Goal: Task Accomplishment & Management: Use online tool/utility

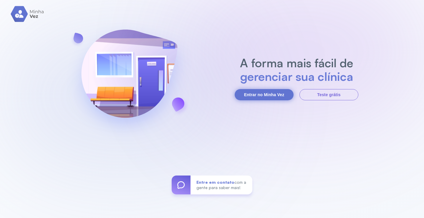
click at [272, 95] on button "Entrar no Minha Vez" at bounding box center [264, 94] width 59 height 11
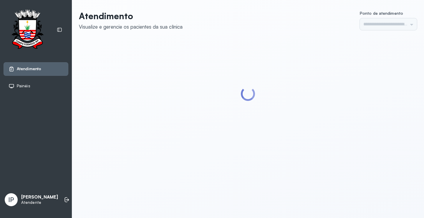
type input "*********"
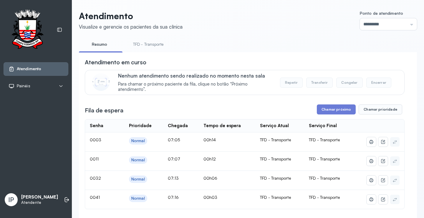
click at [148, 45] on link "TFD - Transporte" at bounding box center [148, 44] width 42 height 10
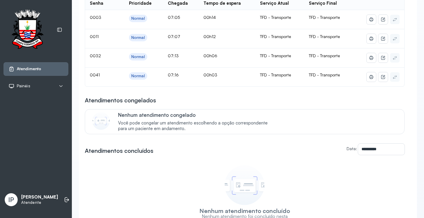
scroll to position [88, 0]
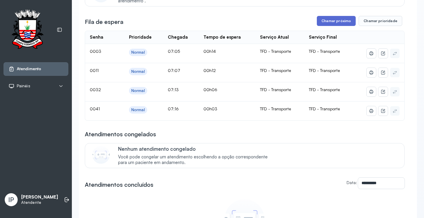
click at [326, 22] on button "Chamar próximo" at bounding box center [336, 21] width 39 height 10
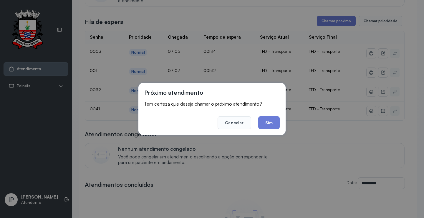
click at [264, 115] on footer "Cancelar Sim" at bounding box center [211, 118] width 135 height 21
click at [269, 126] on button "Sim" at bounding box center [268, 122] width 21 height 13
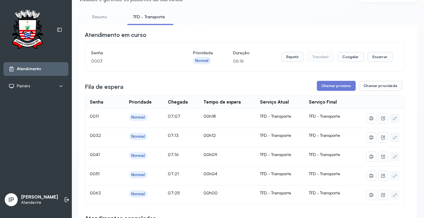
scroll to position [0, 0]
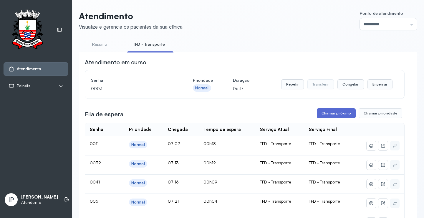
click at [326, 114] on button "Chamar próximo" at bounding box center [336, 113] width 39 height 10
click at [331, 114] on button "Chamar próximo" at bounding box center [336, 113] width 39 height 10
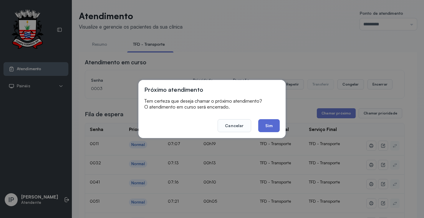
click at [266, 122] on button "Sim" at bounding box center [268, 125] width 21 height 13
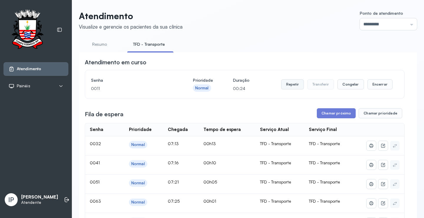
click at [293, 84] on button "Repetir" at bounding box center [292, 84] width 23 height 10
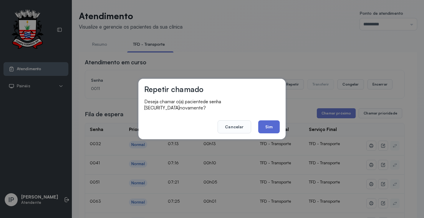
click at [267, 120] on button "Sim" at bounding box center [268, 126] width 21 height 13
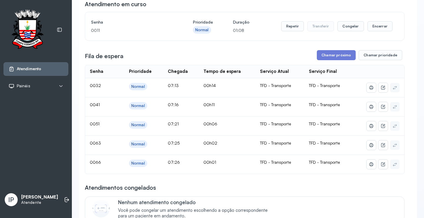
scroll to position [59, 0]
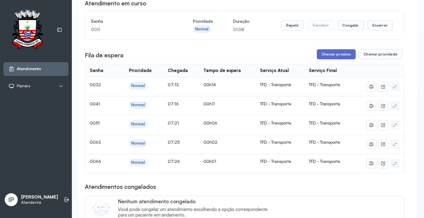
click at [330, 54] on button "Chamar próximo" at bounding box center [336, 54] width 39 height 10
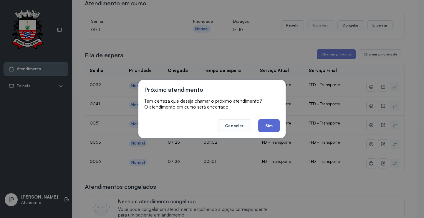
click at [270, 123] on button "Sim" at bounding box center [268, 125] width 21 height 13
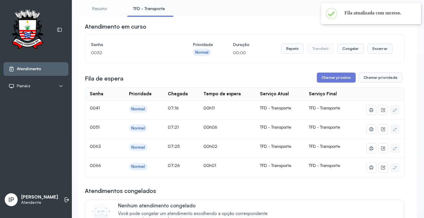
scroll to position [0, 0]
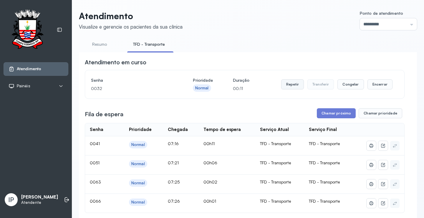
click at [290, 82] on button "Repetir" at bounding box center [292, 84] width 23 height 10
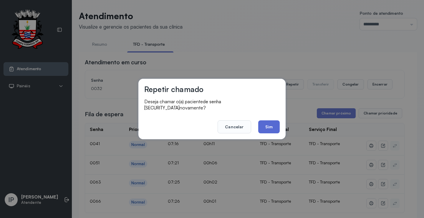
click at [267, 124] on button "Sim" at bounding box center [268, 126] width 21 height 13
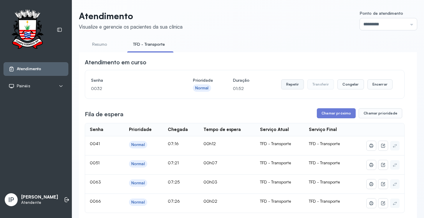
click at [291, 86] on button "Repetir" at bounding box center [292, 84] width 23 height 10
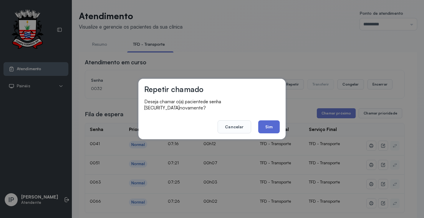
click at [261, 125] on button "Sim" at bounding box center [268, 126] width 21 height 13
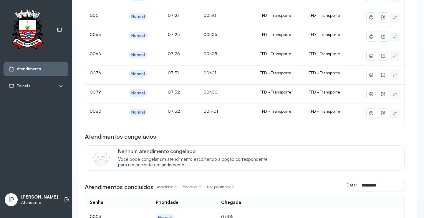
scroll to position [88, 0]
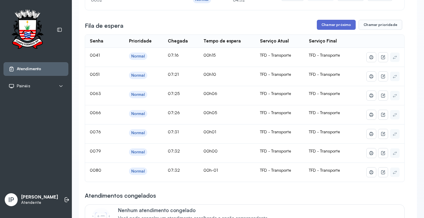
click at [345, 26] on button "Chamar próximo" at bounding box center [336, 25] width 39 height 10
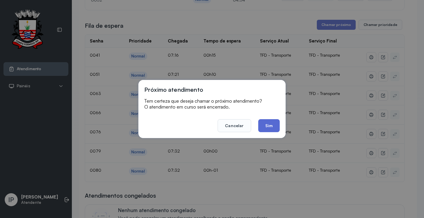
click at [269, 126] on button "Sim" at bounding box center [268, 125] width 21 height 13
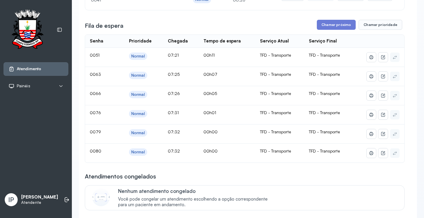
scroll to position [59, 0]
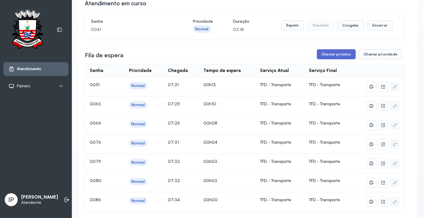
click at [339, 57] on button "Chamar próximo" at bounding box center [336, 54] width 39 height 10
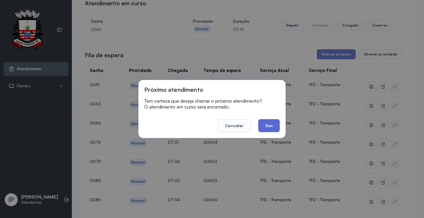
click at [269, 129] on button "Sim" at bounding box center [268, 125] width 21 height 13
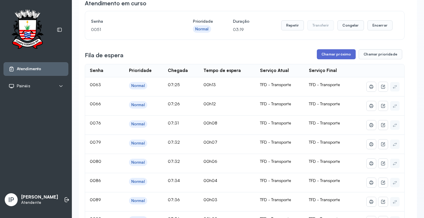
click at [345, 55] on button "Chamar próximo" at bounding box center [336, 54] width 39 height 10
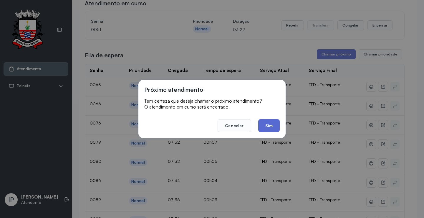
click at [271, 127] on button "Sim" at bounding box center [268, 125] width 21 height 13
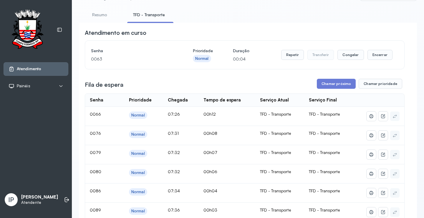
scroll to position [0, 0]
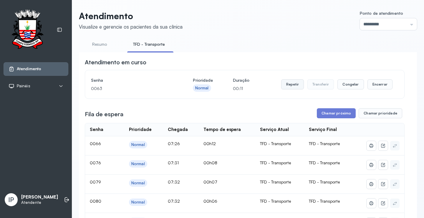
click at [289, 87] on button "Repetir" at bounding box center [292, 84] width 23 height 10
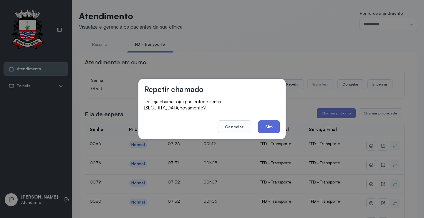
click at [272, 121] on button "Sim" at bounding box center [268, 126] width 21 height 13
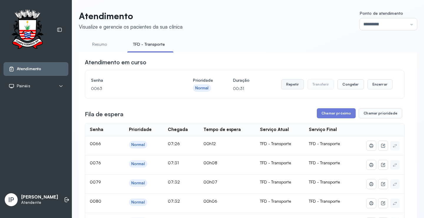
click at [288, 84] on button "Repetir" at bounding box center [292, 84] width 23 height 10
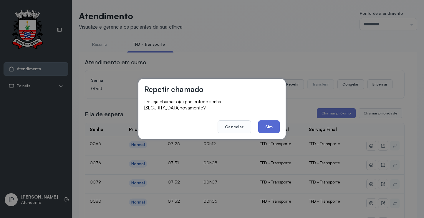
click at [271, 125] on button "Sim" at bounding box center [268, 126] width 21 height 13
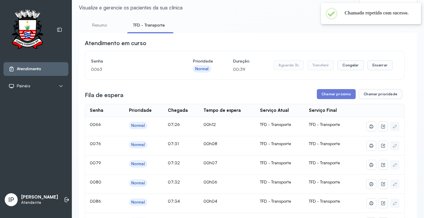
scroll to position [29, 0]
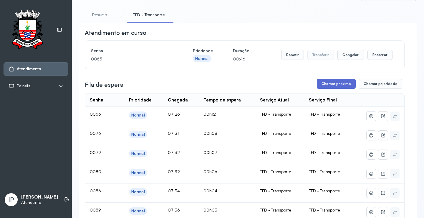
click at [333, 83] on button "Chamar próximo" at bounding box center [336, 84] width 39 height 10
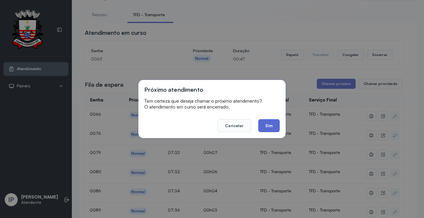
click at [271, 124] on button "Sim" at bounding box center [268, 125] width 21 height 13
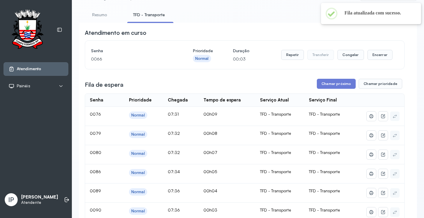
scroll to position [0, 0]
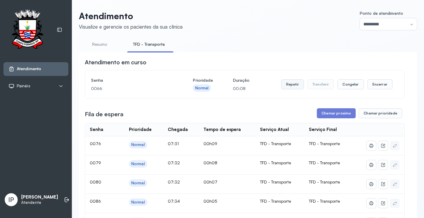
click at [293, 84] on button "Repetir" at bounding box center [292, 84] width 23 height 10
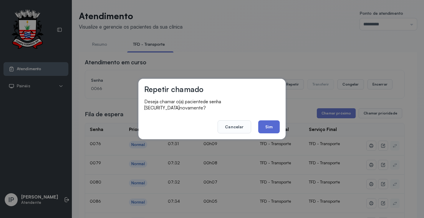
click at [262, 124] on button "Sim" at bounding box center [268, 126] width 21 height 13
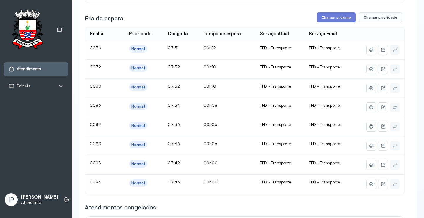
scroll to position [59, 0]
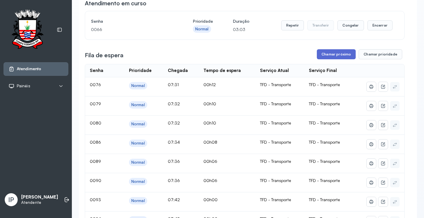
click at [336, 54] on button "Chamar próximo" at bounding box center [336, 54] width 39 height 10
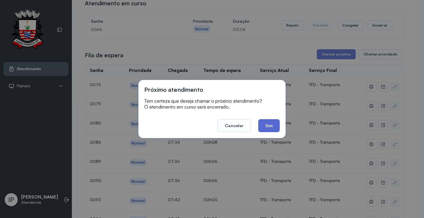
click at [266, 119] on button "Sim" at bounding box center [268, 125] width 21 height 13
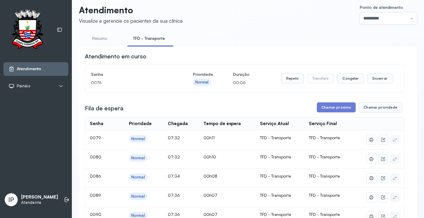
scroll to position [0, 0]
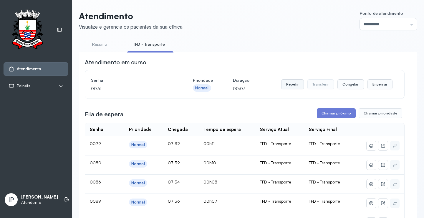
click at [285, 82] on button "Repetir" at bounding box center [292, 84] width 23 height 10
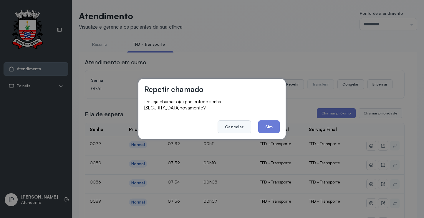
click at [234, 121] on button "Cancelar" at bounding box center [234, 126] width 33 height 13
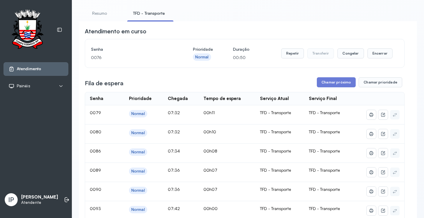
scroll to position [59, 0]
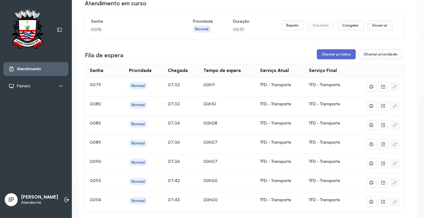
click at [326, 53] on button "Chamar próximo" at bounding box center [336, 54] width 39 height 10
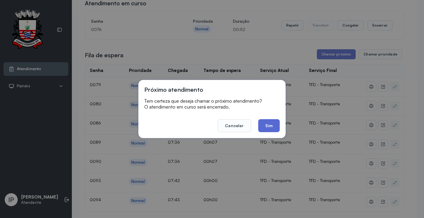
click at [268, 122] on button "Sim" at bounding box center [268, 125] width 21 height 13
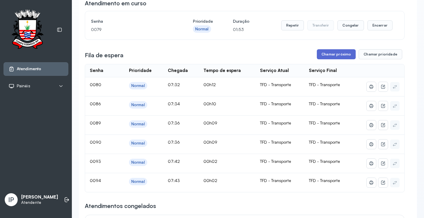
click at [328, 52] on button "Chamar próximo" at bounding box center [336, 54] width 39 height 10
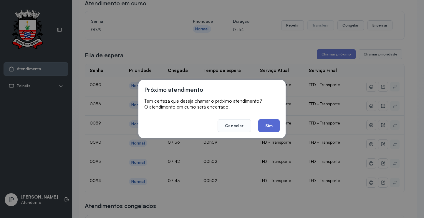
click at [266, 121] on button "Sim" at bounding box center [268, 125] width 21 height 13
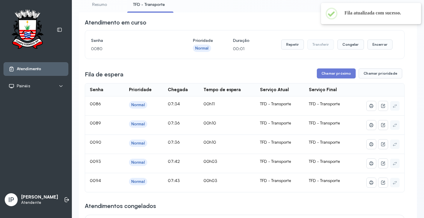
scroll to position [29, 0]
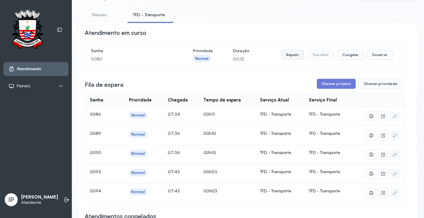
click at [293, 55] on button "Repetir" at bounding box center [292, 55] width 23 height 10
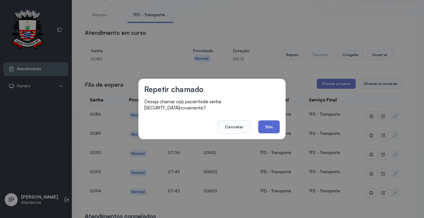
click at [259, 121] on button "Sim" at bounding box center [268, 126] width 21 height 13
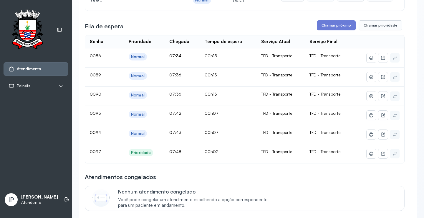
scroll to position [88, 0]
click at [329, 28] on button "Chamar próximo" at bounding box center [336, 25] width 39 height 10
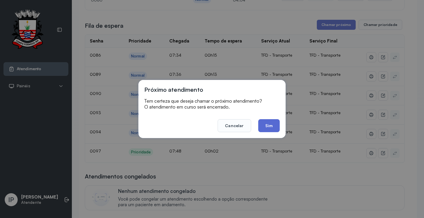
click at [274, 127] on button "Sim" at bounding box center [268, 125] width 21 height 13
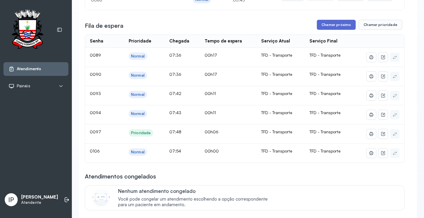
click at [328, 23] on button "Chamar próximo" at bounding box center [336, 25] width 39 height 10
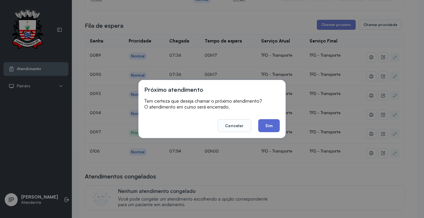
click at [268, 125] on button "Sim" at bounding box center [268, 125] width 21 height 13
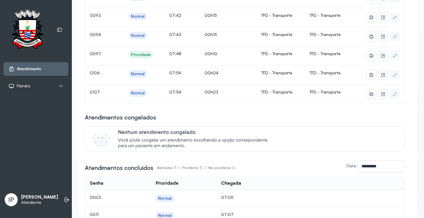
scroll to position [29, 0]
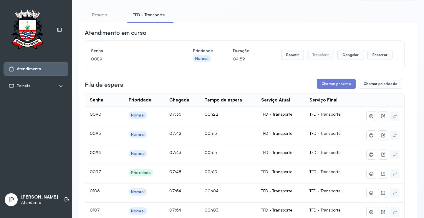
click at [329, 83] on button "Chamar próximo" at bounding box center [336, 84] width 39 height 10
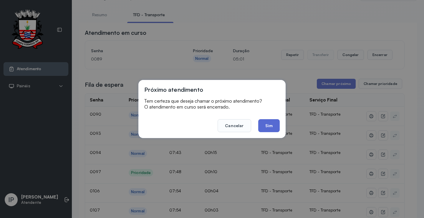
click at [277, 121] on button "Sim" at bounding box center [268, 125] width 21 height 13
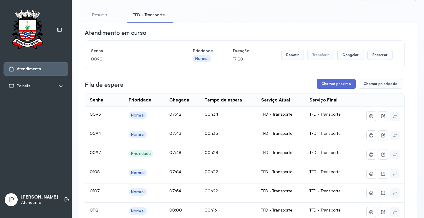
click at [335, 86] on button "Chamar próximo" at bounding box center [336, 84] width 39 height 10
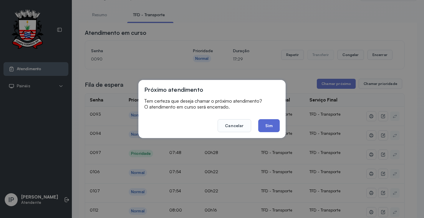
click at [269, 123] on button "Sim" at bounding box center [268, 125] width 21 height 13
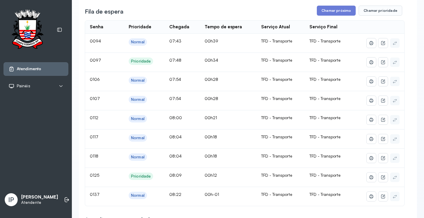
scroll to position [59, 0]
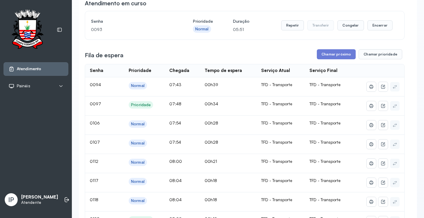
click at [337, 54] on button "Chamar próximo" at bounding box center [336, 54] width 39 height 10
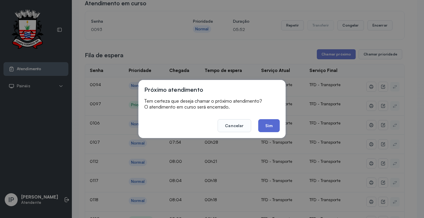
click at [269, 126] on button "Sim" at bounding box center [268, 125] width 21 height 13
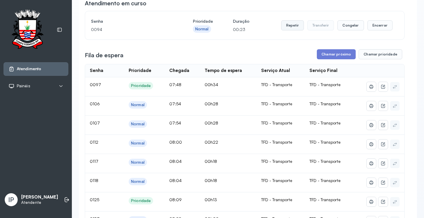
click at [289, 26] on button "Repetir" at bounding box center [292, 25] width 23 height 10
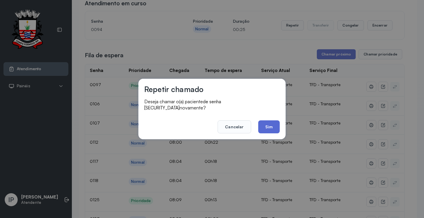
click at [269, 120] on button "Sim" at bounding box center [268, 126] width 21 height 13
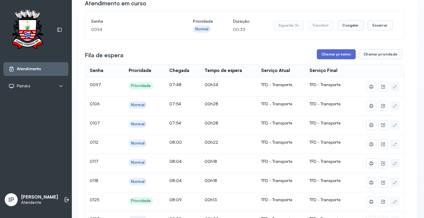
click at [343, 52] on button "Chamar próximo" at bounding box center [336, 54] width 39 height 10
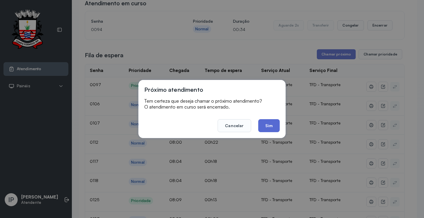
click at [272, 127] on button "Sim" at bounding box center [268, 125] width 21 height 13
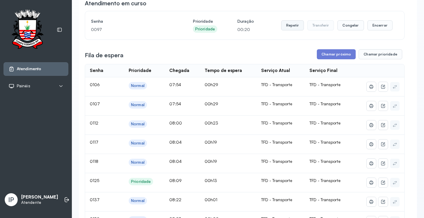
click at [297, 25] on button "Repetir" at bounding box center [292, 25] width 23 height 10
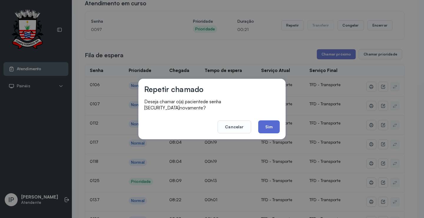
click at [268, 125] on button "Sim" at bounding box center [268, 126] width 21 height 13
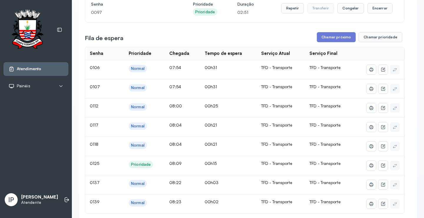
scroll to position [88, 0]
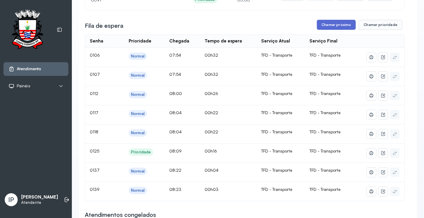
click at [335, 28] on button "Chamar próximo" at bounding box center [336, 25] width 39 height 10
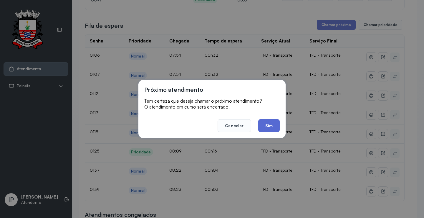
click at [272, 121] on button "Sim" at bounding box center [268, 125] width 21 height 13
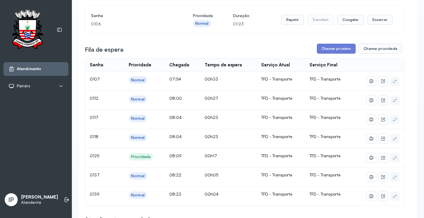
scroll to position [29, 0]
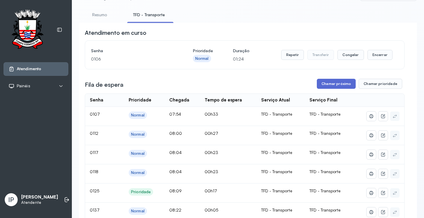
click at [333, 85] on button "Chamar próximo" at bounding box center [336, 84] width 39 height 10
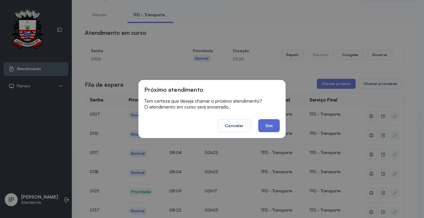
click at [276, 124] on button "Sim" at bounding box center [268, 125] width 21 height 13
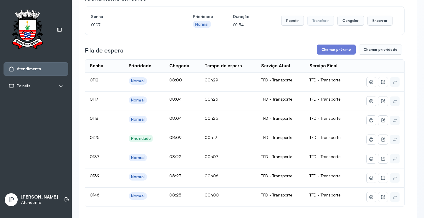
scroll to position [59, 0]
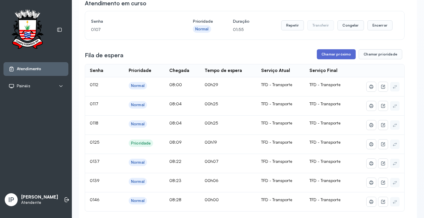
click at [335, 54] on button "Chamar próximo" at bounding box center [336, 54] width 39 height 10
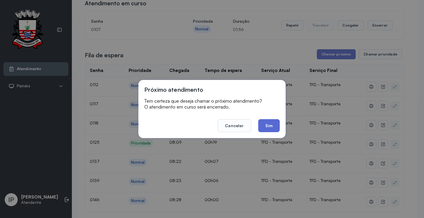
click at [267, 121] on button "Sim" at bounding box center [268, 125] width 21 height 13
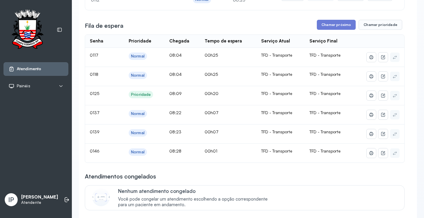
scroll to position [29, 0]
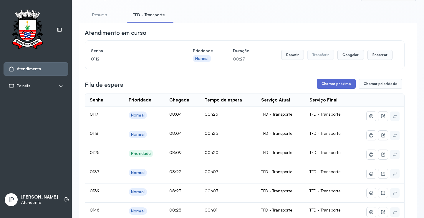
click at [348, 81] on button "Chamar próximo" at bounding box center [336, 84] width 39 height 10
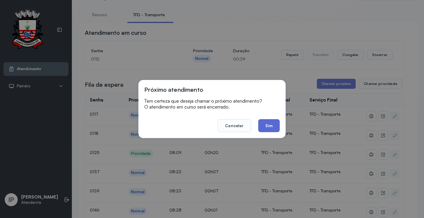
click at [269, 123] on button "Sim" at bounding box center [268, 125] width 21 height 13
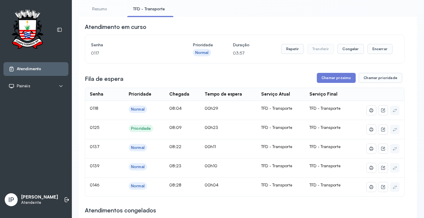
scroll to position [88, 0]
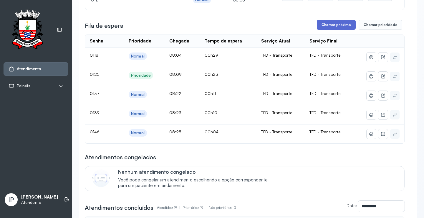
click at [322, 27] on button "Chamar próximo" at bounding box center [336, 25] width 39 height 10
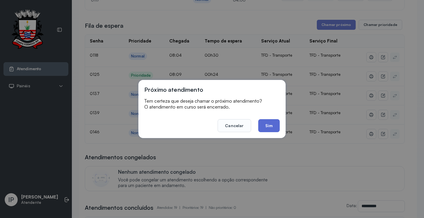
click at [272, 128] on button "Sim" at bounding box center [268, 125] width 21 height 13
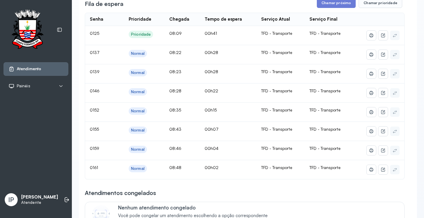
scroll to position [59, 0]
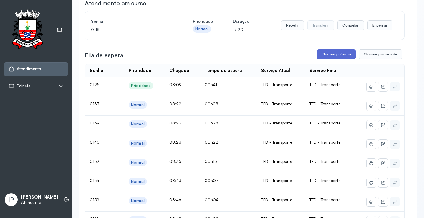
click at [337, 55] on button "Chamar próximo" at bounding box center [336, 54] width 39 height 10
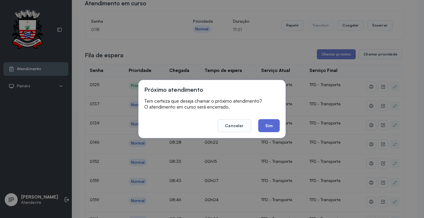
click at [266, 126] on button "Sim" at bounding box center [268, 125] width 21 height 13
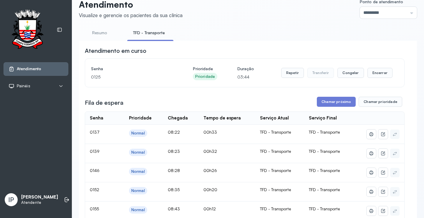
scroll to position [0, 0]
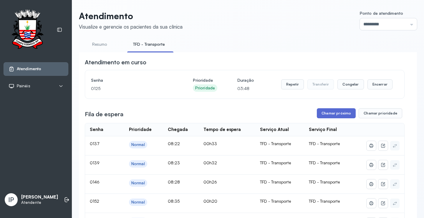
click at [323, 116] on button "Chamar próximo" at bounding box center [336, 113] width 39 height 10
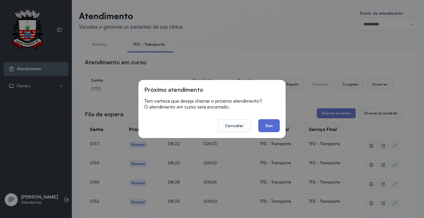
click at [264, 129] on button "Sim" at bounding box center [268, 125] width 21 height 13
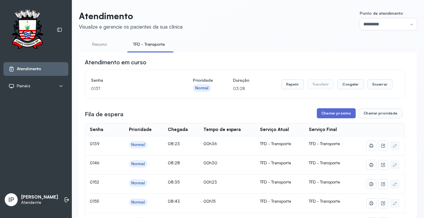
click at [336, 113] on button "Chamar próximo" at bounding box center [336, 113] width 39 height 10
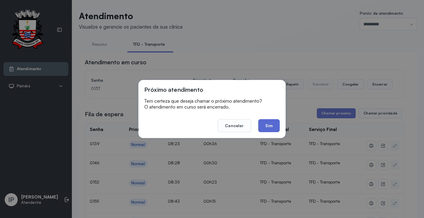
click at [269, 128] on button "Sim" at bounding box center [268, 125] width 21 height 13
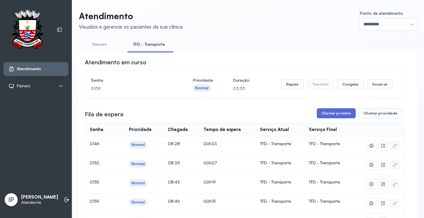
click at [348, 115] on button "Chamar próximo" at bounding box center [336, 113] width 39 height 10
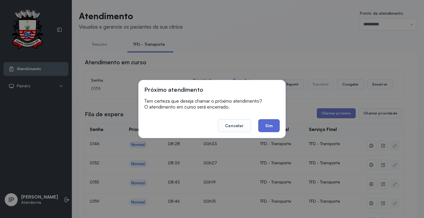
click at [271, 120] on button "Sim" at bounding box center [268, 125] width 21 height 13
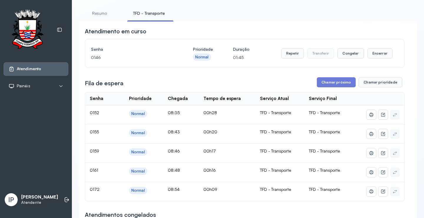
scroll to position [29, 0]
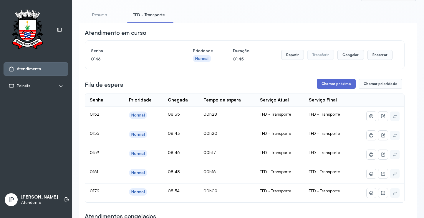
click at [319, 83] on button "Chamar próximo" at bounding box center [336, 84] width 39 height 10
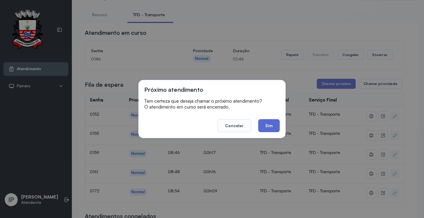
click at [263, 122] on button "Sim" at bounding box center [268, 125] width 21 height 13
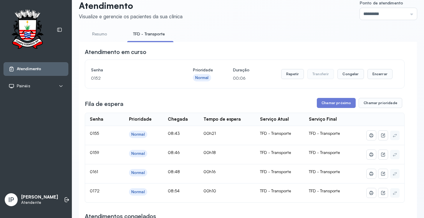
scroll to position [0, 0]
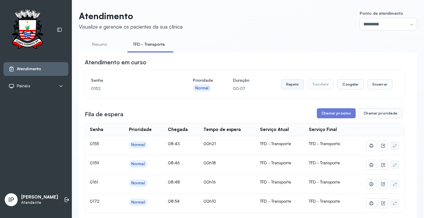
click at [286, 88] on button "Repetir" at bounding box center [292, 84] width 23 height 10
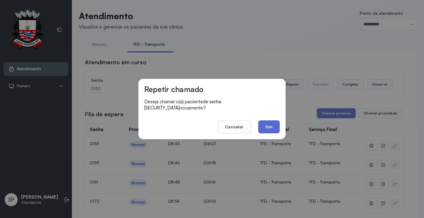
click at [268, 123] on button "Sim" at bounding box center [268, 126] width 21 height 13
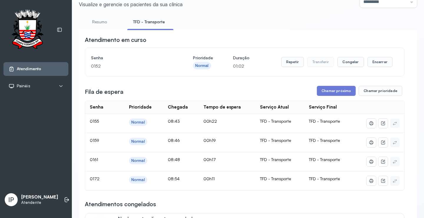
scroll to position [88, 0]
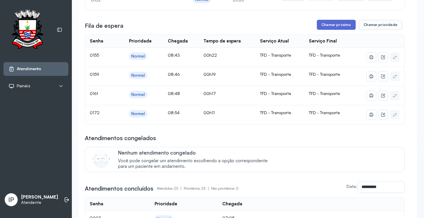
click at [323, 26] on button "Chamar próximo" at bounding box center [336, 25] width 39 height 10
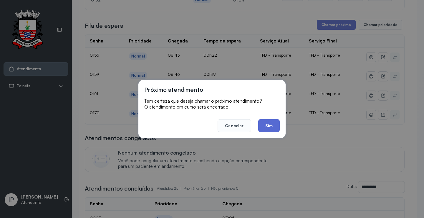
click at [261, 125] on button "Sim" at bounding box center [268, 125] width 21 height 13
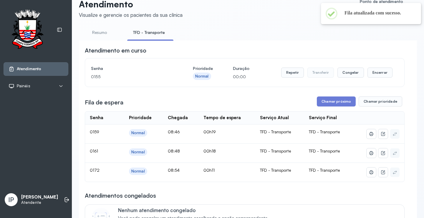
scroll to position [0, 0]
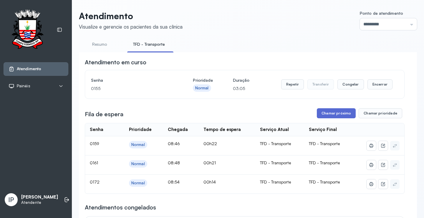
click at [319, 114] on button "Chamar próximo" at bounding box center [336, 113] width 39 height 10
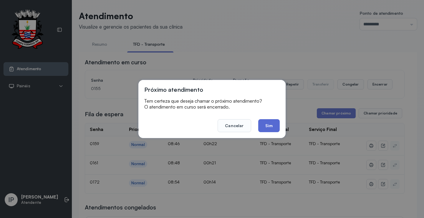
click at [272, 127] on button "Sim" at bounding box center [268, 125] width 21 height 13
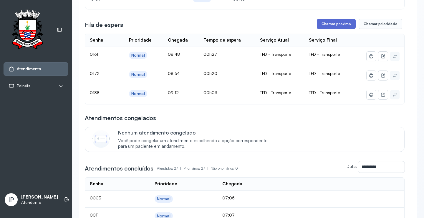
scroll to position [59, 0]
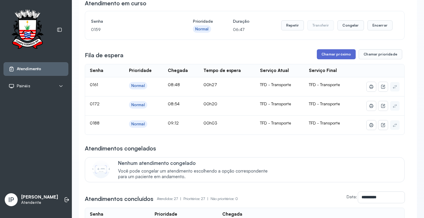
click at [340, 53] on button "Chamar próximo" at bounding box center [336, 54] width 39 height 10
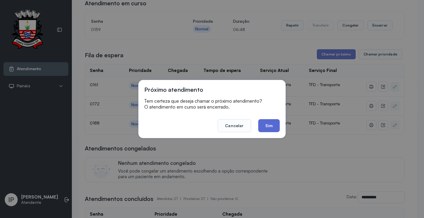
click at [265, 121] on button "Sim" at bounding box center [268, 125] width 21 height 13
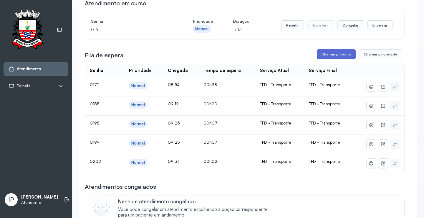
click at [345, 55] on button "Chamar próximo" at bounding box center [336, 54] width 39 height 10
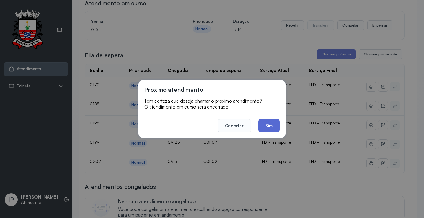
click at [269, 125] on button "Sim" at bounding box center [268, 125] width 21 height 13
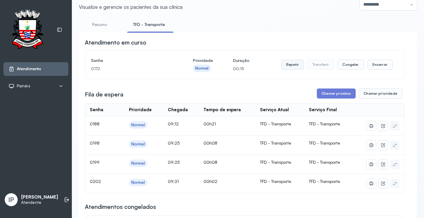
scroll to position [0, 0]
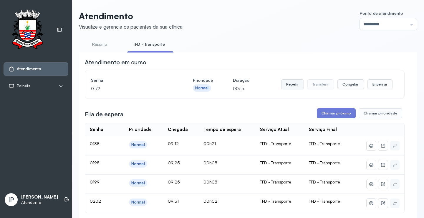
click at [287, 85] on button "Repetir" at bounding box center [292, 84] width 23 height 10
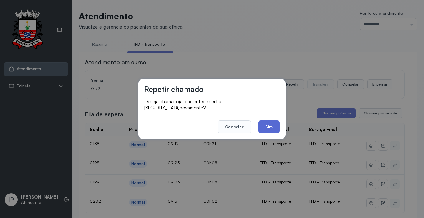
click at [271, 124] on button "Sim" at bounding box center [268, 126] width 21 height 13
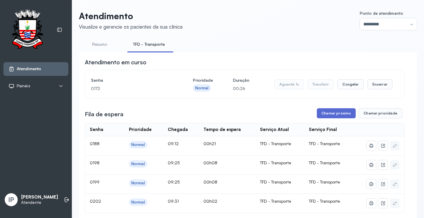
click at [342, 112] on button "Chamar próximo" at bounding box center [336, 113] width 39 height 10
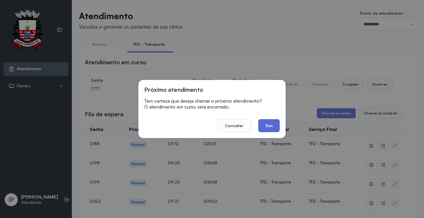
click at [276, 123] on button "Sim" at bounding box center [268, 125] width 21 height 13
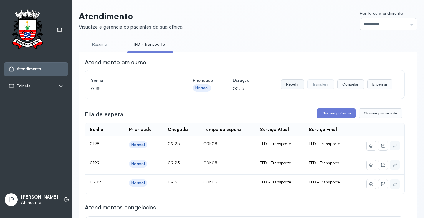
click at [281, 87] on button "Repetir" at bounding box center [292, 84] width 23 height 10
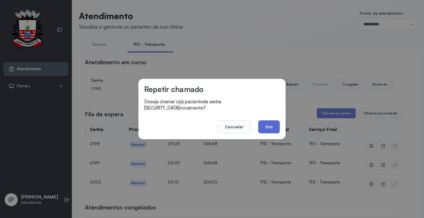
click at [267, 121] on button "Sim" at bounding box center [268, 126] width 21 height 13
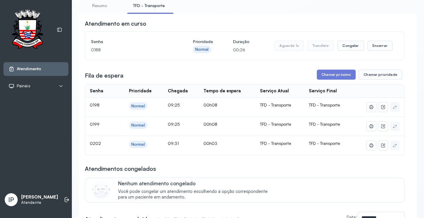
scroll to position [29, 0]
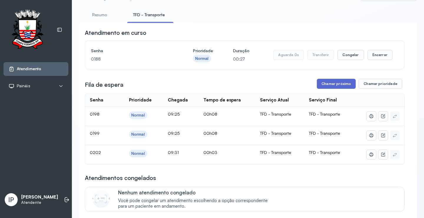
click at [338, 85] on button "Chamar próximo" at bounding box center [336, 84] width 39 height 10
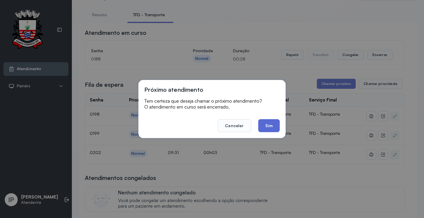
click at [277, 121] on button "Sim" at bounding box center [268, 125] width 21 height 13
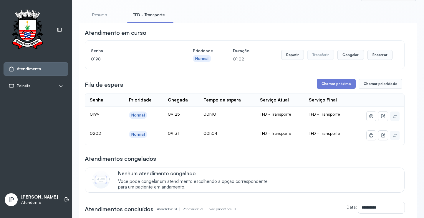
scroll to position [0, 0]
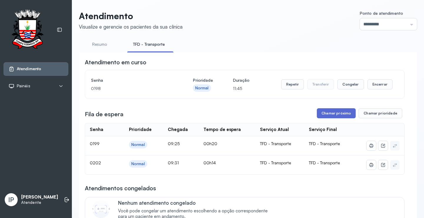
click at [346, 111] on button "Chamar próximo" at bounding box center [336, 113] width 39 height 10
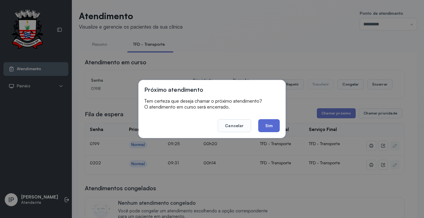
click at [267, 124] on button "Sim" at bounding box center [268, 125] width 21 height 13
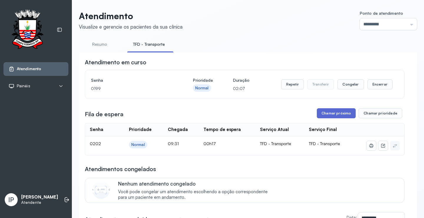
click at [321, 113] on button "Chamar próximo" at bounding box center [336, 113] width 39 height 10
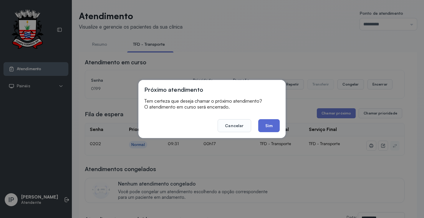
click at [266, 127] on button "Sim" at bounding box center [268, 125] width 21 height 13
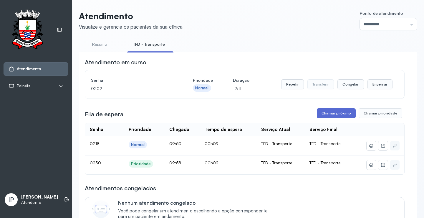
click at [319, 113] on button "Chamar próximo" at bounding box center [336, 113] width 39 height 10
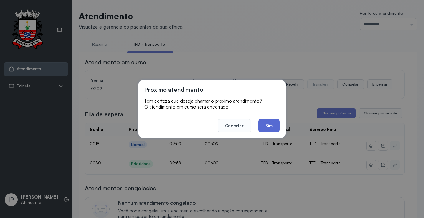
click at [279, 124] on button "Sim" at bounding box center [268, 125] width 21 height 13
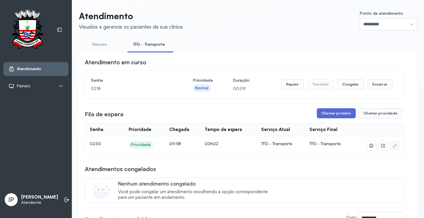
click at [323, 114] on button "Chamar próximo" at bounding box center [336, 113] width 39 height 10
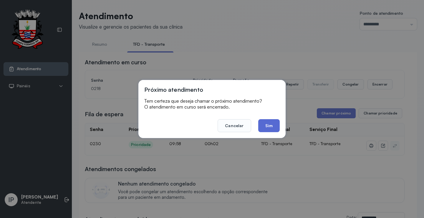
click at [272, 124] on button "Sim" at bounding box center [268, 125] width 21 height 13
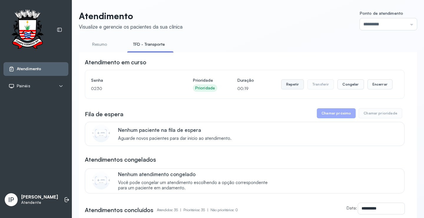
click at [286, 85] on button "Repetir" at bounding box center [292, 84] width 23 height 10
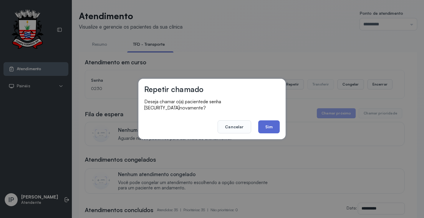
click at [271, 122] on button "Sim" at bounding box center [268, 126] width 21 height 13
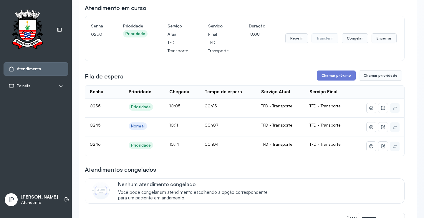
scroll to position [59, 0]
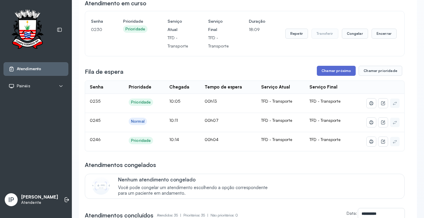
click at [328, 72] on button "Chamar próximo" at bounding box center [336, 71] width 39 height 10
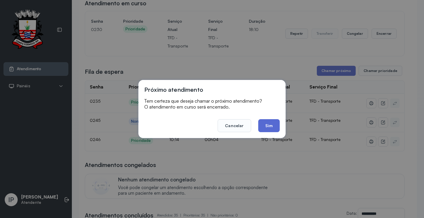
click at [275, 121] on button "Sim" at bounding box center [268, 125] width 21 height 13
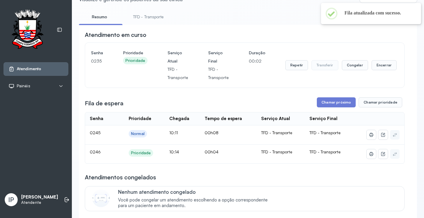
scroll to position [0, 0]
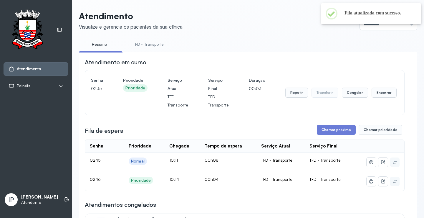
click at [143, 44] on link "TFD - Transporte" at bounding box center [148, 44] width 42 height 10
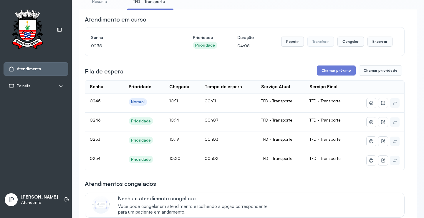
scroll to position [59, 0]
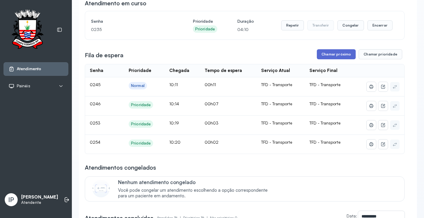
click at [331, 58] on button "Chamar próximo" at bounding box center [336, 54] width 39 height 10
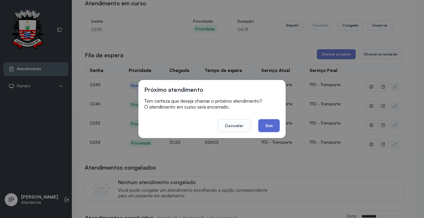
click at [271, 123] on button "Sim" at bounding box center [268, 125] width 21 height 13
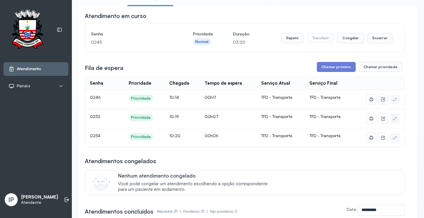
scroll to position [0, 0]
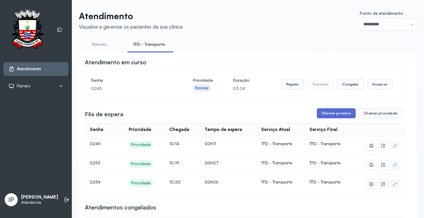
click at [331, 115] on button "Chamar próximo" at bounding box center [336, 113] width 39 height 10
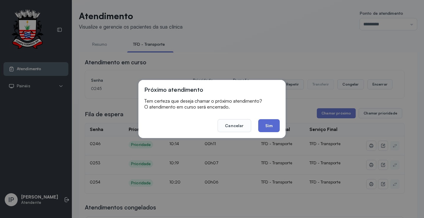
click at [270, 121] on button "Sim" at bounding box center [268, 125] width 21 height 13
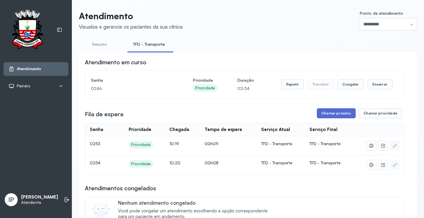
click at [336, 117] on button "Chamar próximo" at bounding box center [336, 113] width 39 height 10
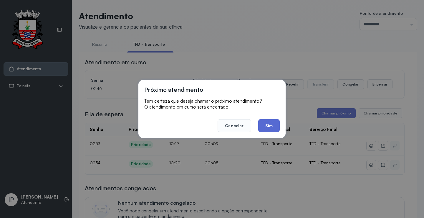
click at [266, 125] on button "Sim" at bounding box center [268, 125] width 21 height 13
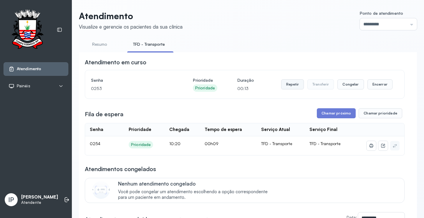
click at [294, 84] on button "Repetir" at bounding box center [292, 84] width 23 height 10
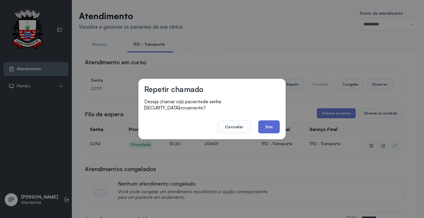
click at [270, 120] on button "Sim" at bounding box center [268, 126] width 21 height 13
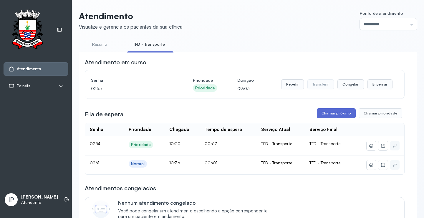
click at [334, 116] on button "Chamar próximo" at bounding box center [336, 113] width 39 height 10
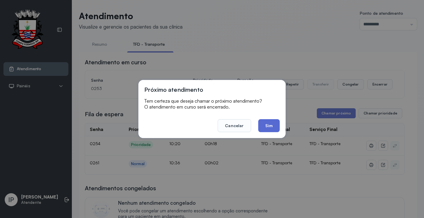
click at [272, 127] on button "Sim" at bounding box center [268, 125] width 21 height 13
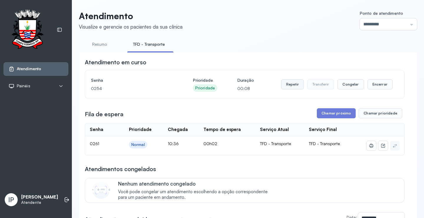
click at [292, 85] on button "Repetir" at bounding box center [292, 84] width 23 height 10
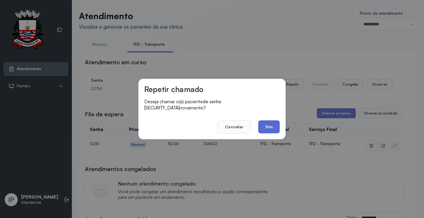
click at [274, 121] on button "Sim" at bounding box center [268, 126] width 21 height 13
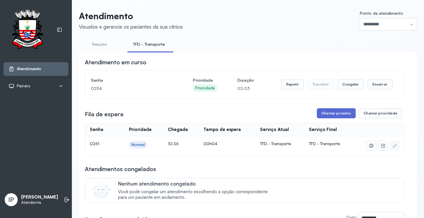
click at [322, 111] on button "Chamar próximo" at bounding box center [336, 113] width 39 height 10
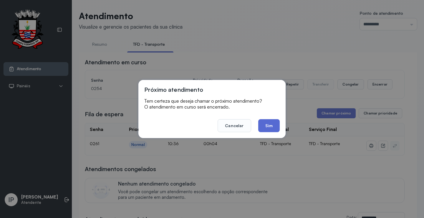
click at [278, 120] on button "Sim" at bounding box center [268, 125] width 21 height 13
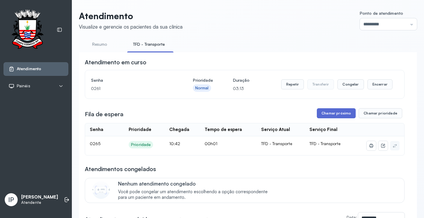
click at [342, 116] on button "Chamar próximo" at bounding box center [336, 113] width 39 height 10
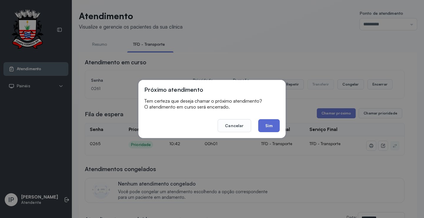
click at [260, 124] on button "Sim" at bounding box center [268, 125] width 21 height 13
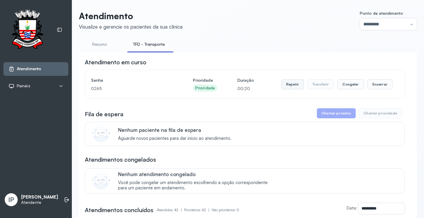
click at [288, 89] on button "Repetir" at bounding box center [292, 84] width 23 height 10
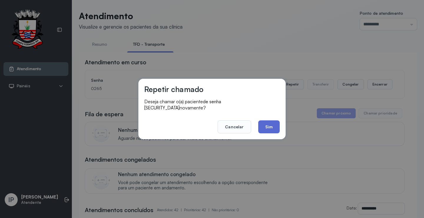
click at [262, 125] on button "Sim" at bounding box center [268, 126] width 21 height 13
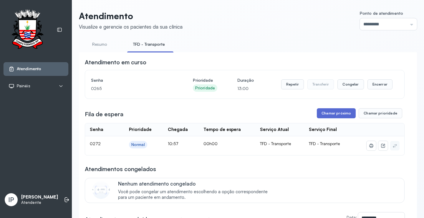
click at [322, 111] on button "Chamar próximo" at bounding box center [336, 113] width 39 height 10
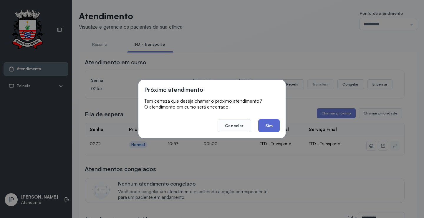
click at [271, 121] on button "Sim" at bounding box center [268, 125] width 21 height 13
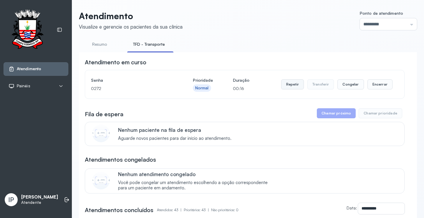
click at [288, 84] on button "Repetir" at bounding box center [292, 84] width 23 height 10
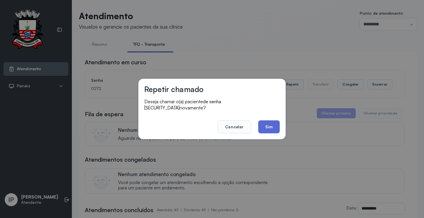
click at [262, 123] on button "Sim" at bounding box center [268, 126] width 21 height 13
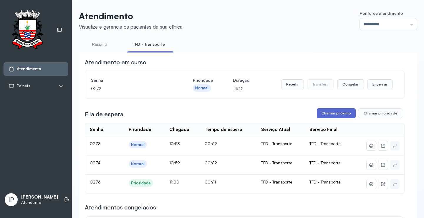
click at [339, 116] on button "Chamar próximo" at bounding box center [336, 113] width 39 height 10
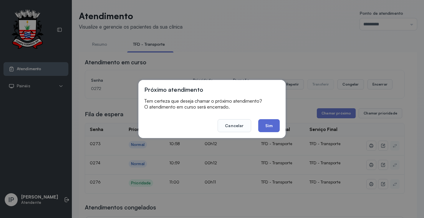
click at [269, 127] on button "Sim" at bounding box center [268, 125] width 21 height 13
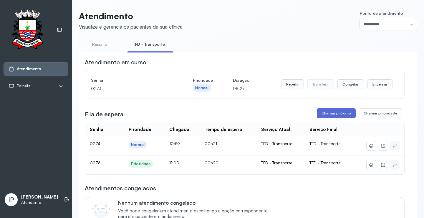
click at [333, 112] on button "Chamar próximo" at bounding box center [336, 113] width 39 height 10
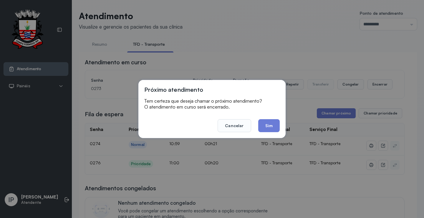
drag, startPoint x: 271, startPoint y: 123, endPoint x: 274, endPoint y: 121, distance: 3.1
click at [273, 121] on button "Sim" at bounding box center [268, 125] width 21 height 13
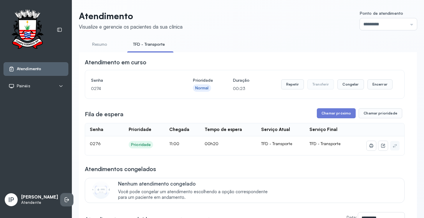
click at [60, 193] on li at bounding box center [66, 199] width 13 height 13
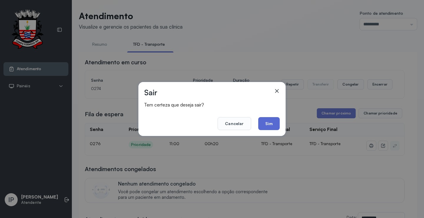
click at [264, 121] on button "Sim" at bounding box center [268, 123] width 21 height 13
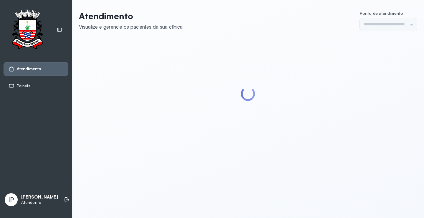
type input "*********"
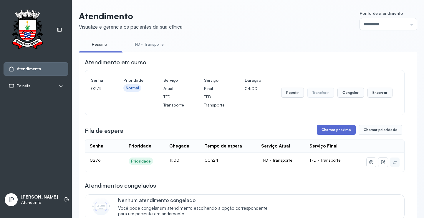
click at [334, 130] on button "Chamar próximo" at bounding box center [336, 130] width 39 height 10
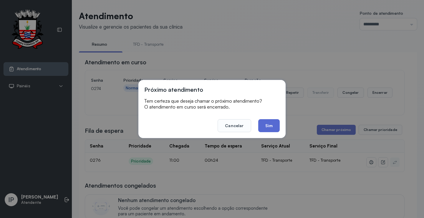
click at [273, 125] on button "Sim" at bounding box center [268, 125] width 21 height 13
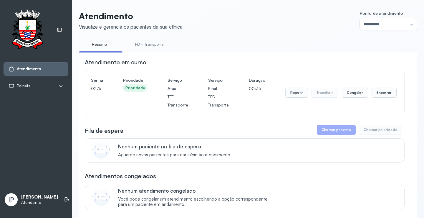
click at [66, 10] on div at bounding box center [36, 29] width 65 height 41
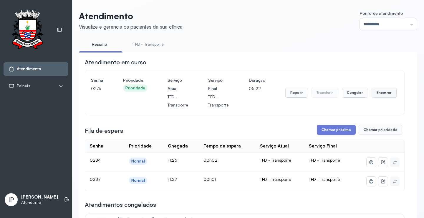
drag, startPoint x: 379, startPoint y: 97, endPoint x: 378, endPoint y: 92, distance: 5.6
click at [378, 92] on button "Encerrar" at bounding box center [384, 92] width 25 height 10
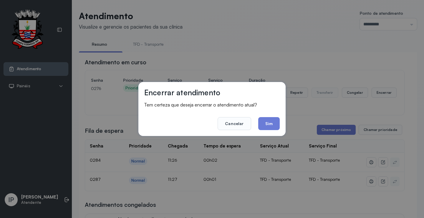
drag, startPoint x: 267, startPoint y: 127, endPoint x: 271, endPoint y: 127, distance: 4.1
click at [267, 126] on button "Sim" at bounding box center [268, 123] width 21 height 13
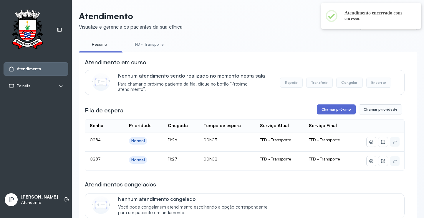
click at [333, 109] on button "Chamar próximo" at bounding box center [336, 109] width 39 height 10
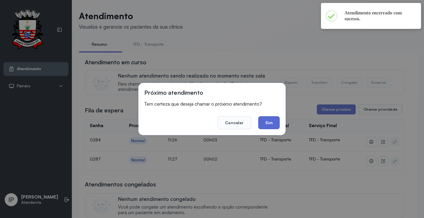
click at [272, 122] on button "Sim" at bounding box center [268, 122] width 21 height 13
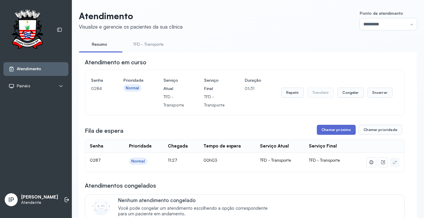
drag, startPoint x: 332, startPoint y: 115, endPoint x: 334, endPoint y: 127, distance: 11.7
click at [334, 129] on button "Chamar próximo" at bounding box center [336, 130] width 39 height 10
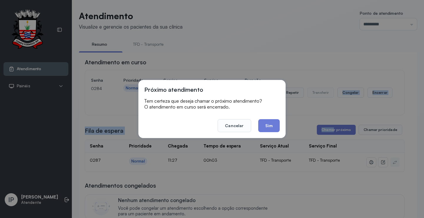
drag, startPoint x: 274, startPoint y: 122, endPoint x: 275, endPoint y: 119, distance: 3.4
click at [275, 120] on button "Sim" at bounding box center [268, 125] width 21 height 13
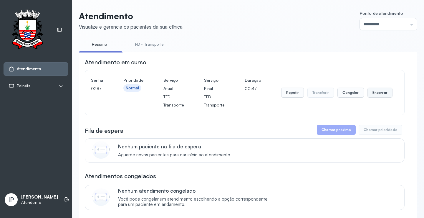
click at [379, 90] on button "Encerrar" at bounding box center [379, 92] width 25 height 10
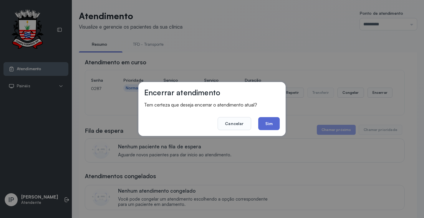
click at [276, 122] on button "Sim" at bounding box center [268, 123] width 21 height 13
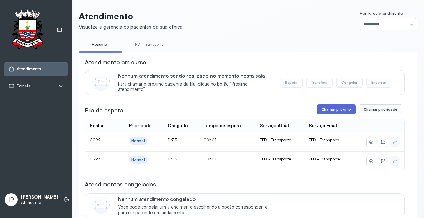
click at [332, 110] on button "Chamar próximo" at bounding box center [336, 109] width 39 height 10
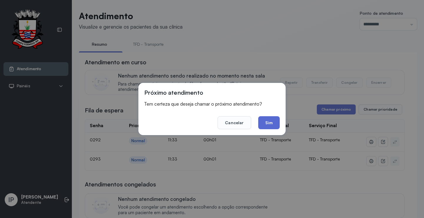
click at [269, 124] on button "Sim" at bounding box center [268, 122] width 21 height 13
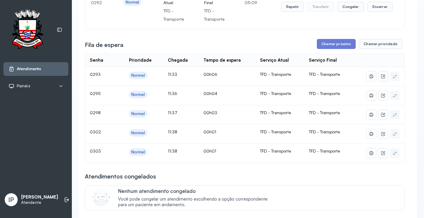
scroll to position [88, 0]
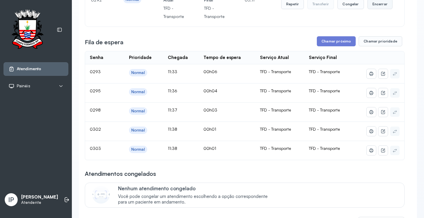
click at [376, 4] on button "Encerrar" at bounding box center [379, 4] width 25 height 10
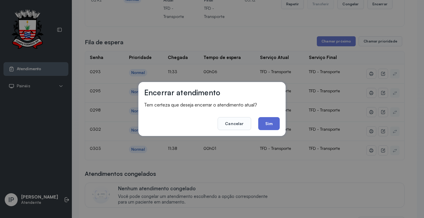
click at [273, 120] on button "Sim" at bounding box center [268, 123] width 21 height 13
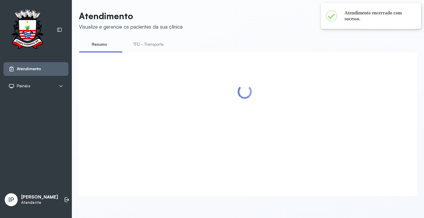
scroll to position [0, 0]
click at [290, 24] on header "Atendimento Visualize e gerencie os pacientes da sua clínica Ponto de atendimen…" at bounding box center [248, 20] width 338 height 19
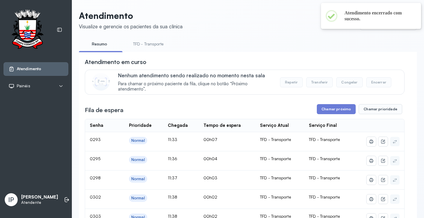
scroll to position [88, 0]
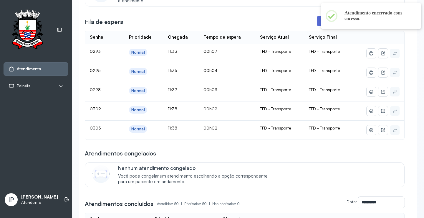
click at [319, 25] on button "Chamar próximo" at bounding box center [336, 21] width 39 height 10
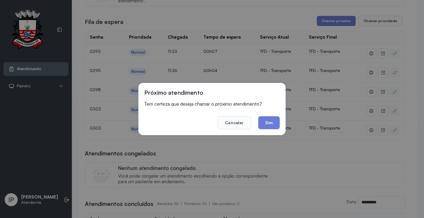
click at [271, 125] on button "Sim" at bounding box center [268, 122] width 21 height 13
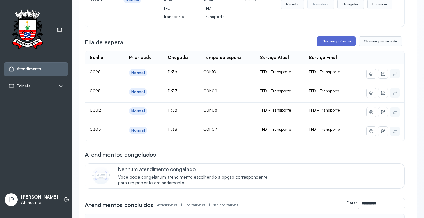
click at [329, 46] on button "Chamar próximo" at bounding box center [336, 41] width 39 height 10
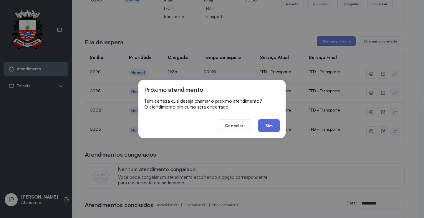
click at [274, 122] on button "Sim" at bounding box center [268, 125] width 21 height 13
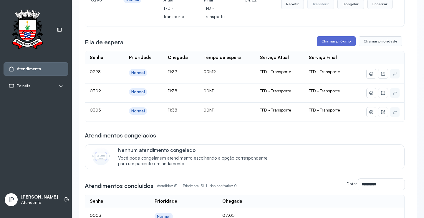
click at [329, 42] on button "Chamar próximo" at bounding box center [336, 41] width 39 height 10
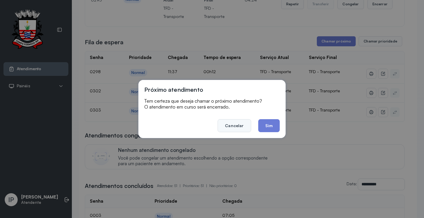
click at [235, 127] on button "Cancelar" at bounding box center [234, 125] width 33 height 13
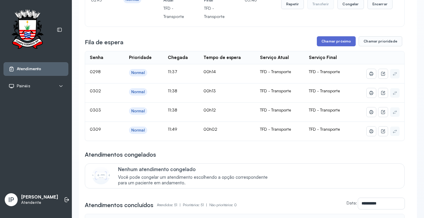
click at [319, 42] on button "Chamar próximo" at bounding box center [336, 41] width 39 height 10
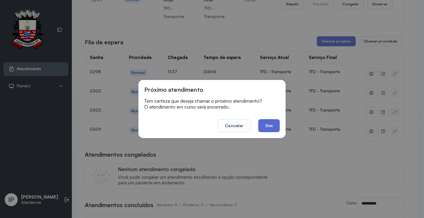
click at [272, 125] on button "Sim" at bounding box center [268, 125] width 21 height 13
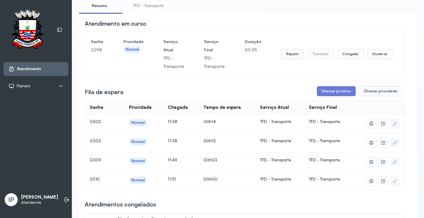
scroll to position [29, 0]
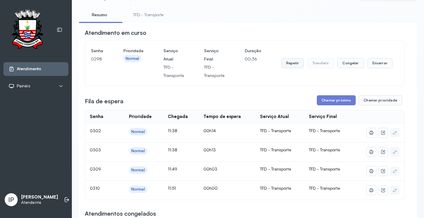
click at [297, 62] on button "Repetir" at bounding box center [292, 63] width 23 height 10
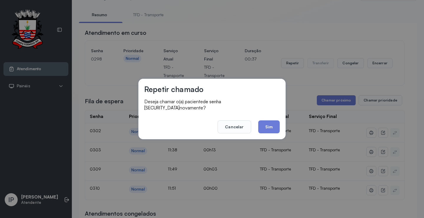
click at [278, 120] on button "Sim" at bounding box center [268, 126] width 21 height 13
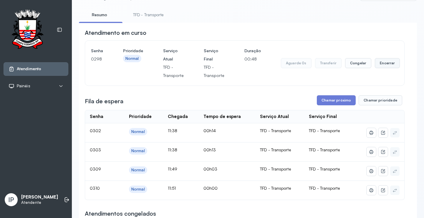
click at [380, 64] on button "Encerrar" at bounding box center [387, 63] width 25 height 10
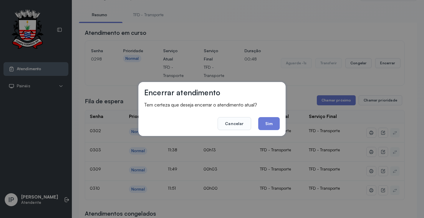
drag, startPoint x: 274, startPoint y: 123, endPoint x: 325, endPoint y: 108, distance: 52.9
click at [277, 122] on button "Sim" at bounding box center [268, 123] width 21 height 13
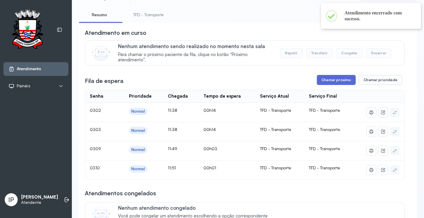
click at [338, 85] on button "Chamar próximo" at bounding box center [336, 80] width 39 height 10
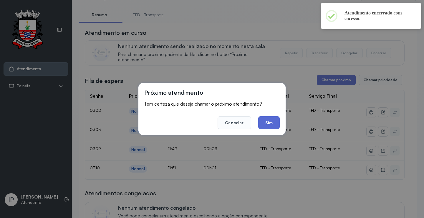
click at [274, 120] on button "Sim" at bounding box center [268, 122] width 21 height 13
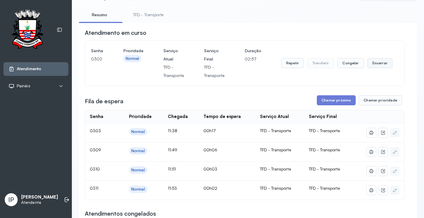
click at [371, 64] on button "Encerrar" at bounding box center [379, 63] width 25 height 10
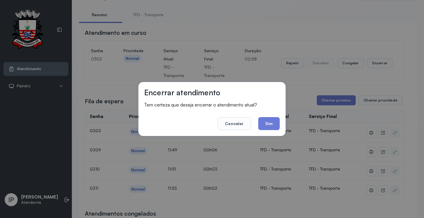
drag, startPoint x: 264, startPoint y: 122, endPoint x: 294, endPoint y: 111, distance: 32.6
click at [266, 120] on button "Sim" at bounding box center [268, 123] width 21 height 13
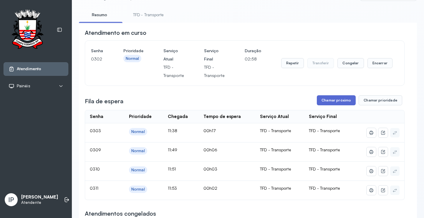
click at [329, 98] on button "Chamar próximo" at bounding box center [336, 100] width 39 height 10
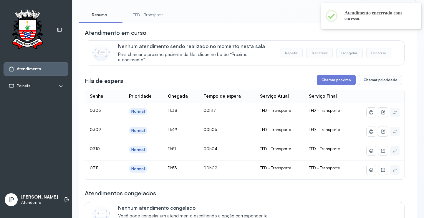
click at [329, 79] on button "Chamar próximo" at bounding box center [336, 80] width 39 height 10
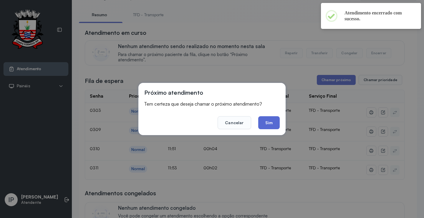
click at [264, 123] on button "Sim" at bounding box center [268, 122] width 21 height 13
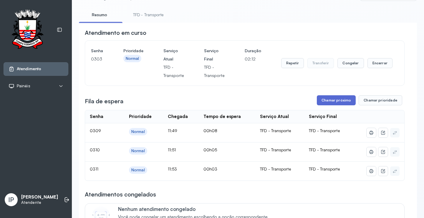
click at [328, 104] on button "Chamar próximo" at bounding box center [336, 100] width 39 height 10
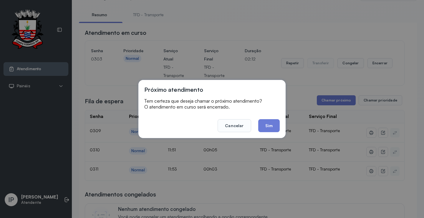
drag, startPoint x: 265, startPoint y: 125, endPoint x: 268, endPoint y: 121, distance: 4.5
click at [266, 124] on button "Sim" at bounding box center [268, 125] width 21 height 13
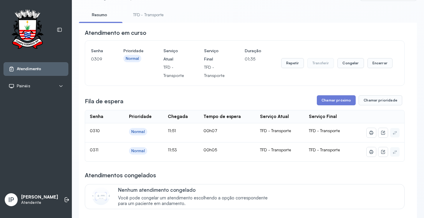
drag, startPoint x: 282, startPoint y: 95, endPoint x: 335, endPoint y: 105, distance: 54.2
click at [378, 63] on button "Encerrar" at bounding box center [379, 63] width 25 height 10
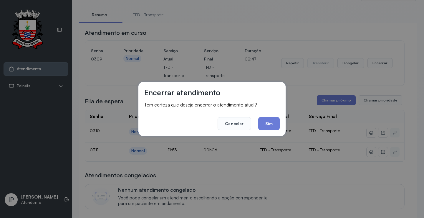
click at [266, 118] on button "Sim" at bounding box center [268, 123] width 21 height 13
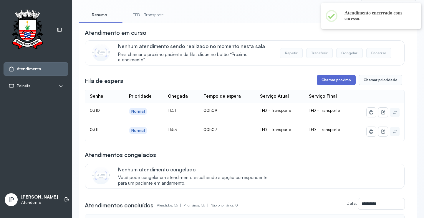
click at [332, 84] on button "Chamar próximo" at bounding box center [336, 80] width 39 height 10
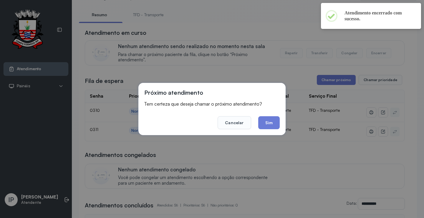
click at [265, 120] on button "Sim" at bounding box center [268, 122] width 21 height 13
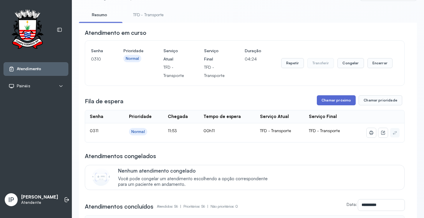
click at [334, 101] on button "Chamar próximo" at bounding box center [336, 100] width 39 height 10
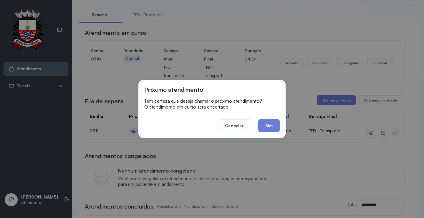
click at [264, 125] on button "Sim" at bounding box center [268, 125] width 21 height 13
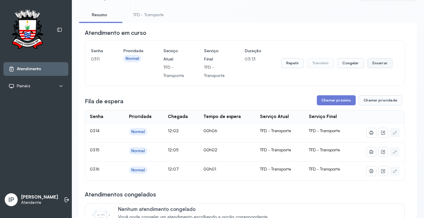
click at [375, 67] on button "Encerrar" at bounding box center [379, 63] width 25 height 10
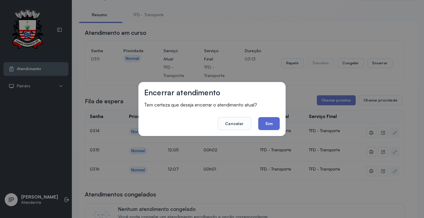
drag, startPoint x: 269, startPoint y: 125, endPoint x: 282, endPoint y: 120, distance: 14.0
click at [269, 125] on button "Sim" at bounding box center [268, 123] width 21 height 13
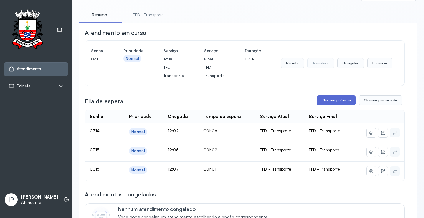
drag, startPoint x: 334, startPoint y: 94, endPoint x: 334, endPoint y: 98, distance: 3.8
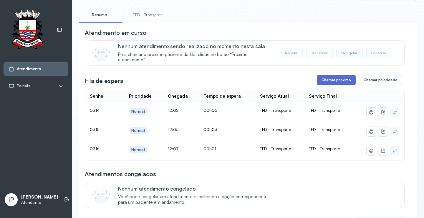
click at [330, 80] on button "Chamar próximo" at bounding box center [336, 80] width 39 height 10
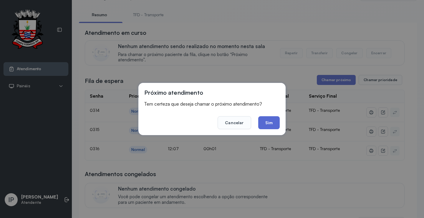
click at [274, 122] on button "Sim" at bounding box center [268, 122] width 21 height 13
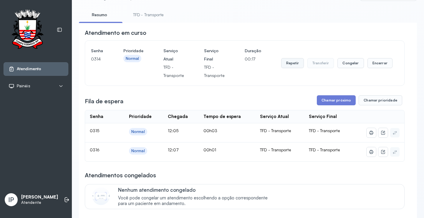
click at [288, 63] on button "Repetir" at bounding box center [292, 63] width 23 height 10
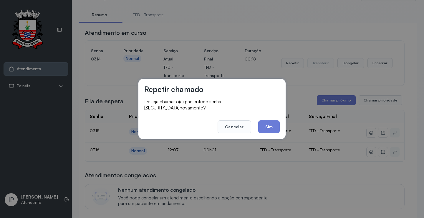
click at [273, 126] on button "Sim" at bounding box center [268, 126] width 21 height 13
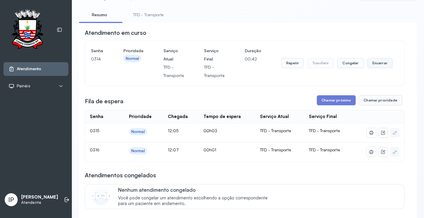
click at [377, 64] on button "Encerrar" at bounding box center [379, 63] width 25 height 10
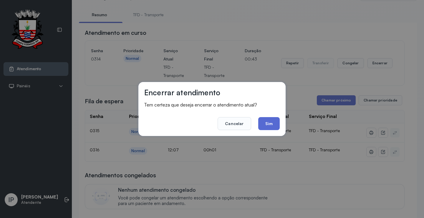
click at [276, 122] on button "Sim" at bounding box center [268, 123] width 21 height 13
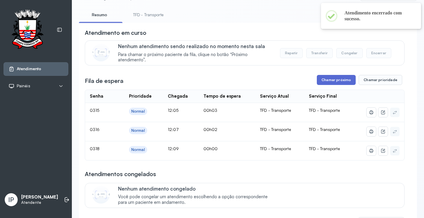
click at [331, 80] on button "Chamar próximo" at bounding box center [336, 80] width 39 height 10
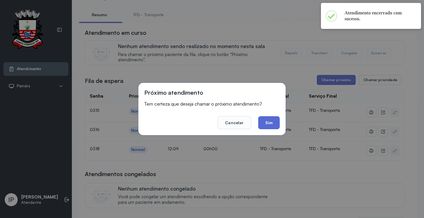
click at [268, 121] on button "Sim" at bounding box center [268, 122] width 21 height 13
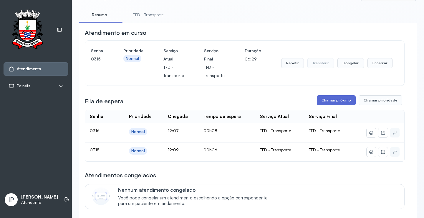
click at [334, 101] on button "Chamar próximo" at bounding box center [336, 100] width 39 height 10
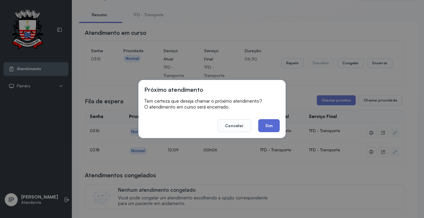
click at [269, 126] on button "Sim" at bounding box center [268, 125] width 21 height 13
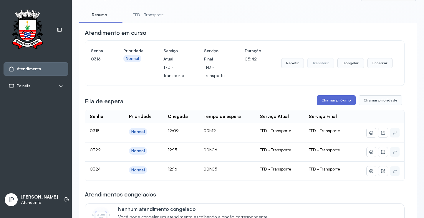
click at [329, 105] on button "Chamar próximo" at bounding box center [336, 100] width 39 height 10
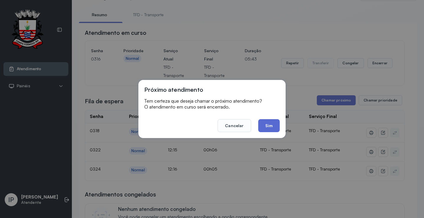
click at [273, 122] on button "Sim" at bounding box center [268, 125] width 21 height 13
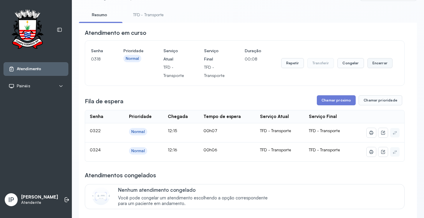
click at [376, 61] on button "Encerrar" at bounding box center [379, 63] width 25 height 10
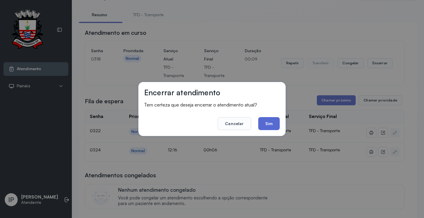
click at [268, 121] on button "Sim" at bounding box center [268, 123] width 21 height 13
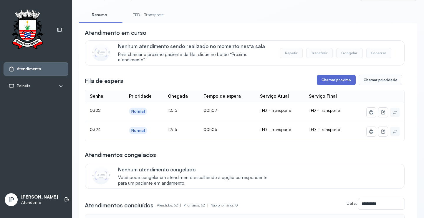
click at [340, 81] on button "Chamar próximo" at bounding box center [336, 80] width 39 height 10
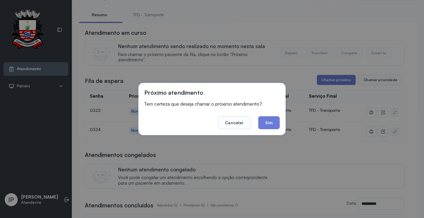
drag, startPoint x: 271, startPoint y: 122, endPoint x: 279, endPoint y: 112, distance: 13.4
click at [278, 113] on footer "Cancelar Sim" at bounding box center [211, 118] width 135 height 21
click at [274, 120] on button "Sim" at bounding box center [268, 122] width 21 height 13
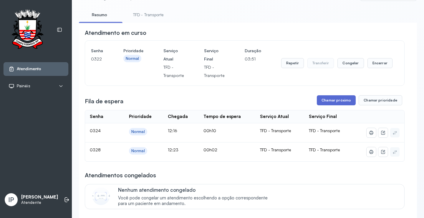
click at [333, 100] on button "Chamar próximo" at bounding box center [336, 100] width 39 height 10
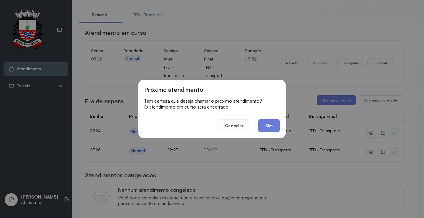
drag, startPoint x: 273, startPoint y: 124, endPoint x: 271, endPoint y: 114, distance: 10.1
click at [272, 122] on button "Sim" at bounding box center [268, 125] width 21 height 13
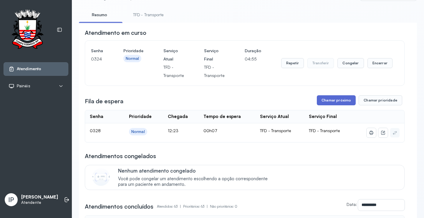
click at [334, 100] on button "Chamar próximo" at bounding box center [336, 100] width 39 height 10
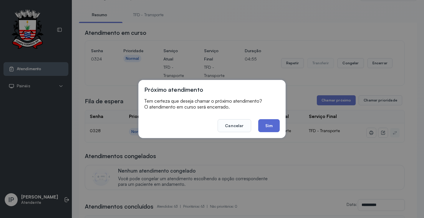
click at [267, 123] on button "Sim" at bounding box center [268, 125] width 21 height 13
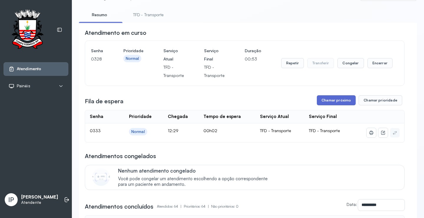
click at [340, 99] on button "Chamar próximo" at bounding box center [336, 100] width 39 height 10
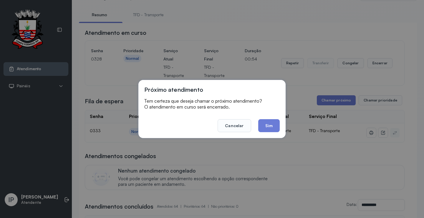
drag, startPoint x: 274, startPoint y: 125, endPoint x: 274, endPoint y: 122, distance: 3.1
click at [274, 123] on button "Sim" at bounding box center [268, 125] width 21 height 13
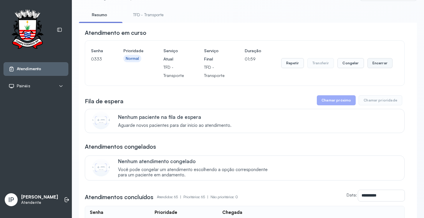
click at [372, 65] on button "Encerrar" at bounding box center [379, 63] width 25 height 10
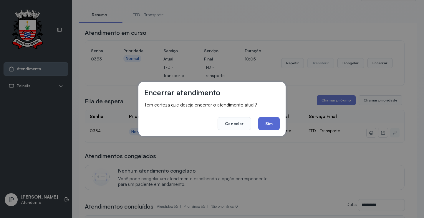
click at [261, 121] on button "Sim" at bounding box center [268, 123] width 21 height 13
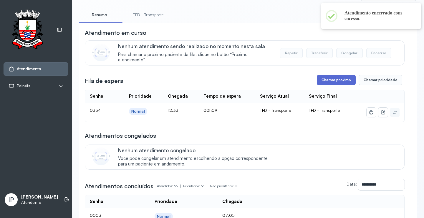
click at [325, 78] on button "Chamar próximo" at bounding box center [336, 80] width 39 height 10
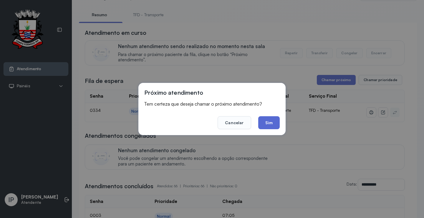
click at [267, 122] on button "Sim" at bounding box center [268, 122] width 21 height 13
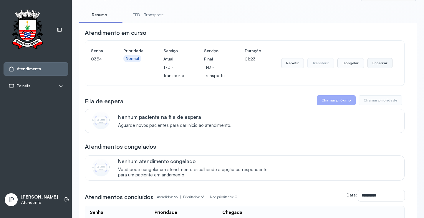
click at [380, 65] on button "Encerrar" at bounding box center [379, 63] width 25 height 10
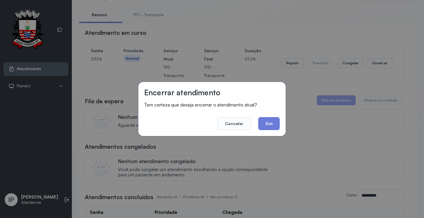
drag, startPoint x: 265, startPoint y: 122, endPoint x: 269, endPoint y: 110, distance: 12.0
click at [266, 117] on button "Sim" at bounding box center [268, 123] width 21 height 13
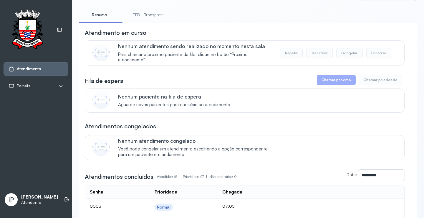
scroll to position [0, 0]
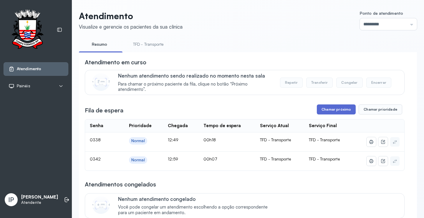
click at [328, 107] on button "Chamar próximo" at bounding box center [336, 109] width 39 height 10
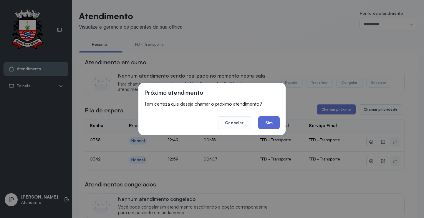
click at [270, 120] on button "Sim" at bounding box center [268, 122] width 21 height 13
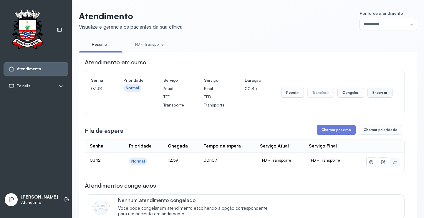
click at [369, 91] on button "Encerrar" at bounding box center [379, 92] width 25 height 10
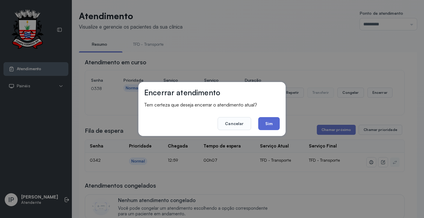
click at [271, 118] on button "Sim" at bounding box center [268, 123] width 21 height 13
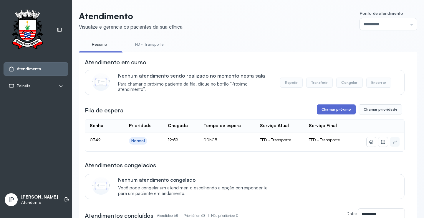
click at [337, 109] on button "Chamar próximo" at bounding box center [336, 109] width 39 height 10
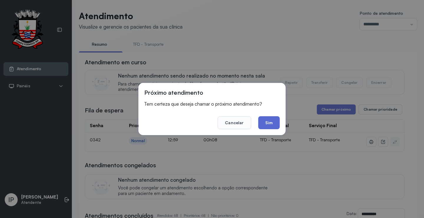
click at [269, 123] on button "Sim" at bounding box center [268, 122] width 21 height 13
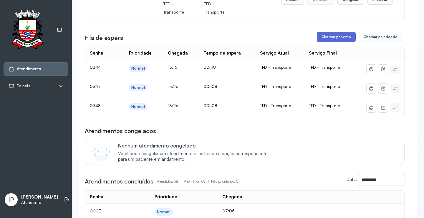
scroll to position [59, 0]
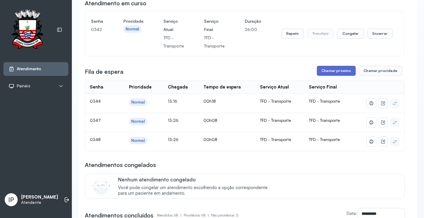
click at [330, 74] on button "Chamar próximo" at bounding box center [336, 71] width 39 height 10
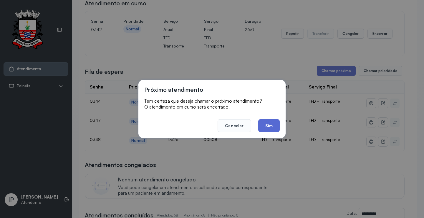
click at [272, 121] on button "Sim" at bounding box center [268, 125] width 21 height 13
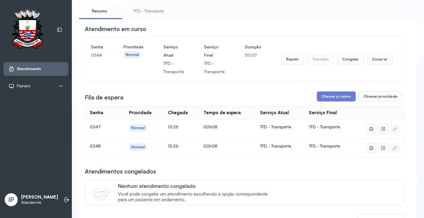
scroll to position [0, 0]
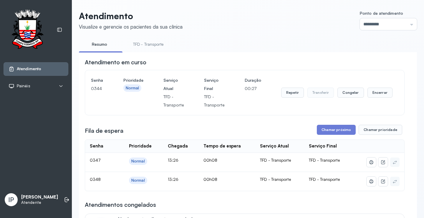
click at [297, 87] on div "Repetir Transferir Congelar Encerrar" at bounding box center [336, 92] width 111 height 33
click at [296, 95] on button "Repetir" at bounding box center [292, 92] width 23 height 10
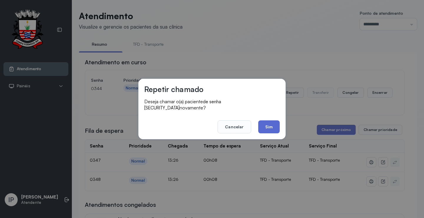
click at [264, 122] on button "Sim" at bounding box center [268, 126] width 21 height 13
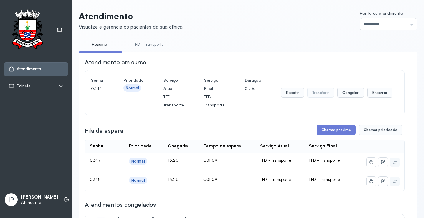
click at [284, 89] on div "Repetir Transferir Congelar Encerrar" at bounding box center [336, 92] width 111 height 33
click at [297, 95] on button "Repetir" at bounding box center [292, 92] width 23 height 10
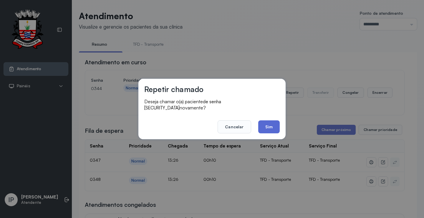
click at [267, 121] on button "Sim" at bounding box center [268, 126] width 21 height 13
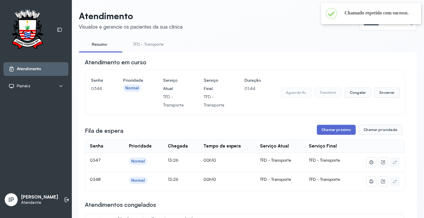
click at [327, 127] on button "Chamar próximo" at bounding box center [336, 130] width 39 height 10
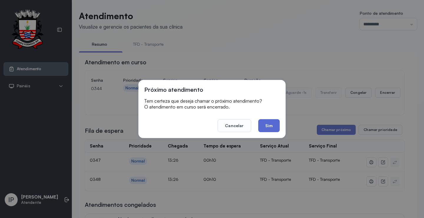
click at [269, 127] on button "Sim" at bounding box center [268, 125] width 21 height 13
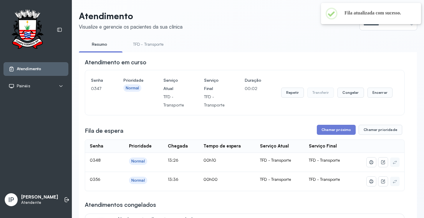
click at [143, 49] on li "TFD - Transporte" at bounding box center [149, 45] width 45 height 13
click at [148, 46] on link "TFD - Transporte" at bounding box center [148, 44] width 42 height 10
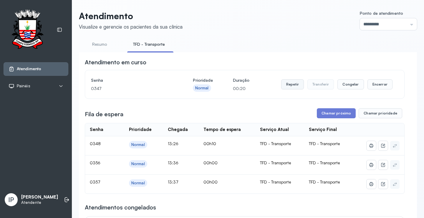
click at [291, 85] on button "Repetir" at bounding box center [292, 84] width 23 height 10
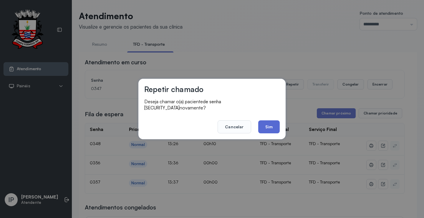
click at [270, 123] on button "Sim" at bounding box center [268, 126] width 21 height 13
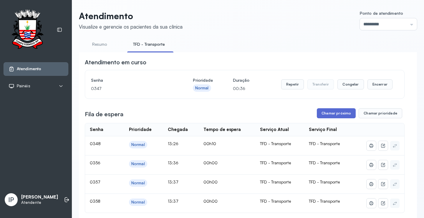
click at [332, 115] on button "Chamar próximo" at bounding box center [336, 113] width 39 height 10
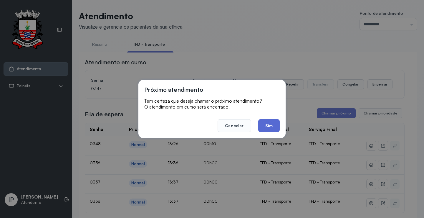
click at [267, 123] on button "Sim" at bounding box center [268, 125] width 21 height 13
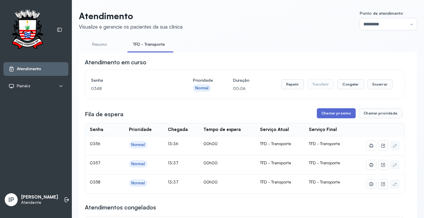
click at [342, 110] on button "Chamar próximo" at bounding box center [336, 113] width 39 height 10
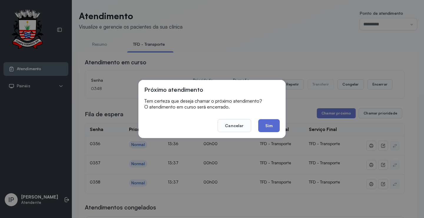
click at [272, 121] on button "Sim" at bounding box center [268, 125] width 21 height 13
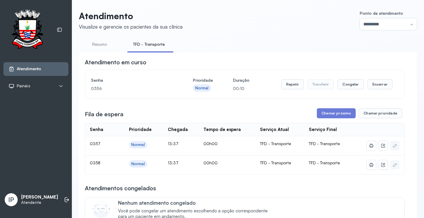
click at [284, 79] on div "Repetir Transferir Congelar Encerrar" at bounding box center [336, 84] width 111 height 16
click at [285, 84] on button "Repetir" at bounding box center [292, 84] width 23 height 10
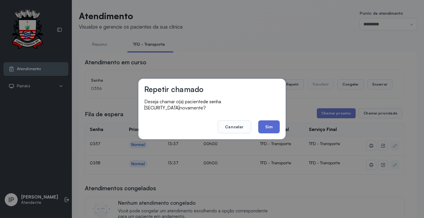
click at [266, 121] on button "Sim" at bounding box center [268, 126] width 21 height 13
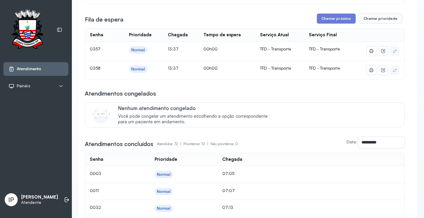
scroll to position [34, 0]
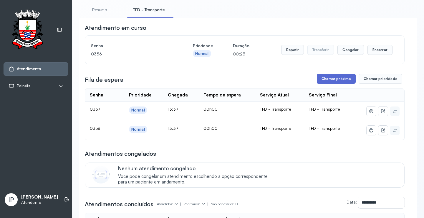
click at [346, 78] on button "Chamar próximo" at bounding box center [336, 79] width 39 height 10
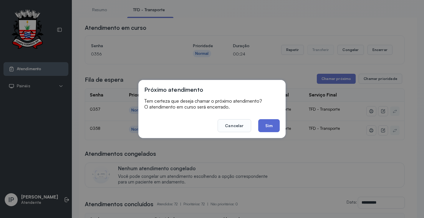
click at [276, 119] on button "Sim" at bounding box center [268, 125] width 21 height 13
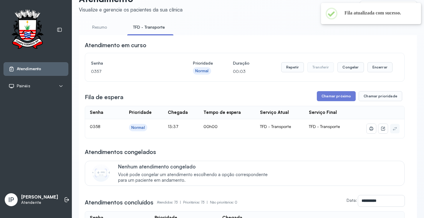
scroll to position [0, 0]
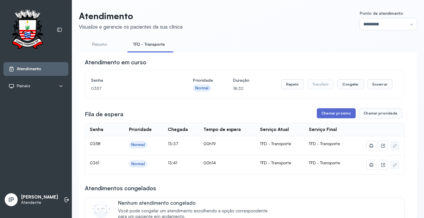
click at [334, 111] on button "Chamar próximo" at bounding box center [336, 113] width 39 height 10
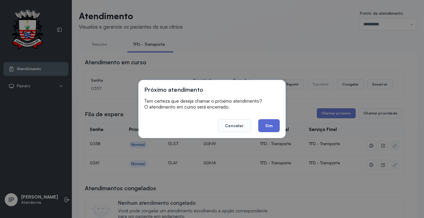
click at [275, 125] on button "Sim" at bounding box center [268, 125] width 21 height 13
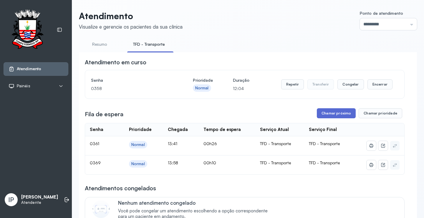
click at [323, 115] on button "Chamar próximo" at bounding box center [336, 113] width 39 height 10
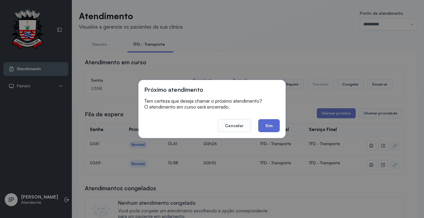
click at [261, 125] on button "Sim" at bounding box center [268, 125] width 21 height 13
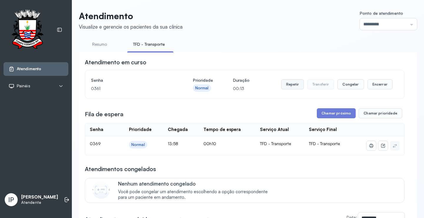
click at [294, 85] on button "Repetir" at bounding box center [292, 84] width 23 height 10
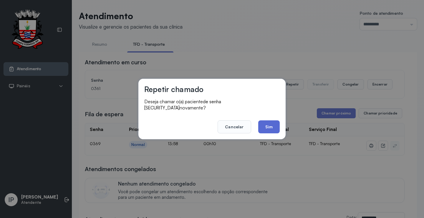
click at [274, 122] on button "Sim" at bounding box center [268, 126] width 21 height 13
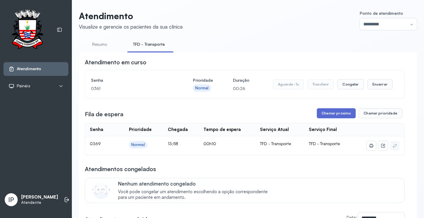
click at [325, 114] on button "Chamar próximo" at bounding box center [336, 113] width 39 height 10
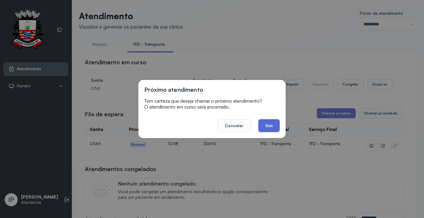
click at [271, 123] on button "Sim" at bounding box center [268, 125] width 21 height 13
